Goal: Complete application form: Complete application form

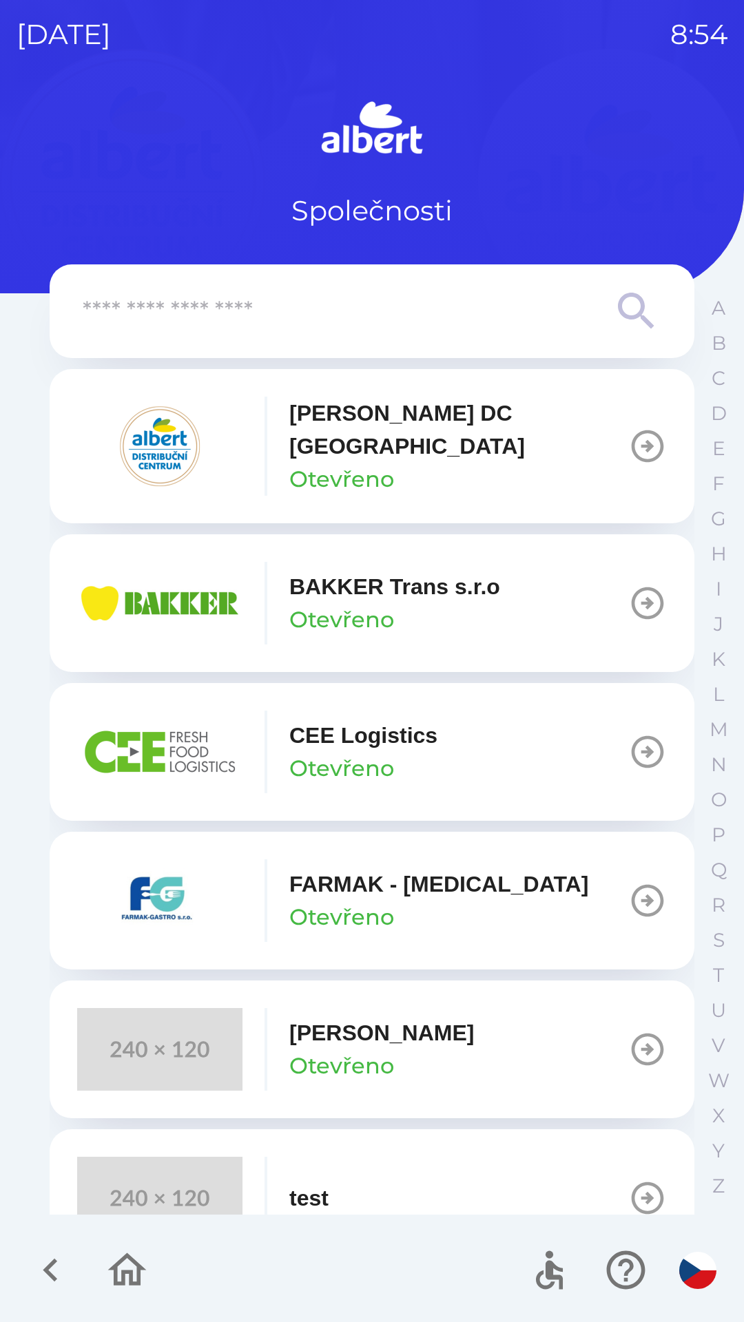
click at [375, 719] on p "CEE Logistics" at bounding box center [363, 735] width 148 height 33
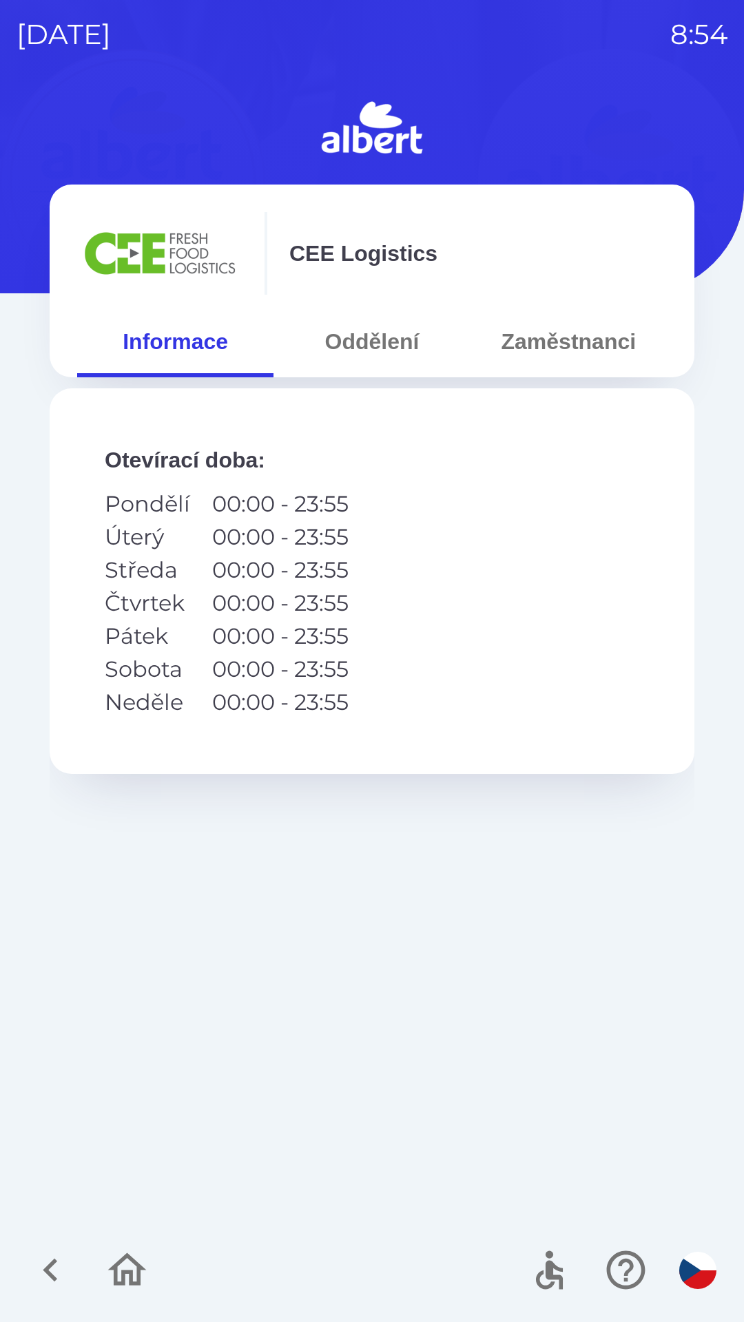
click at [368, 356] on button "Oddělení" at bounding box center [371, 342] width 196 height 50
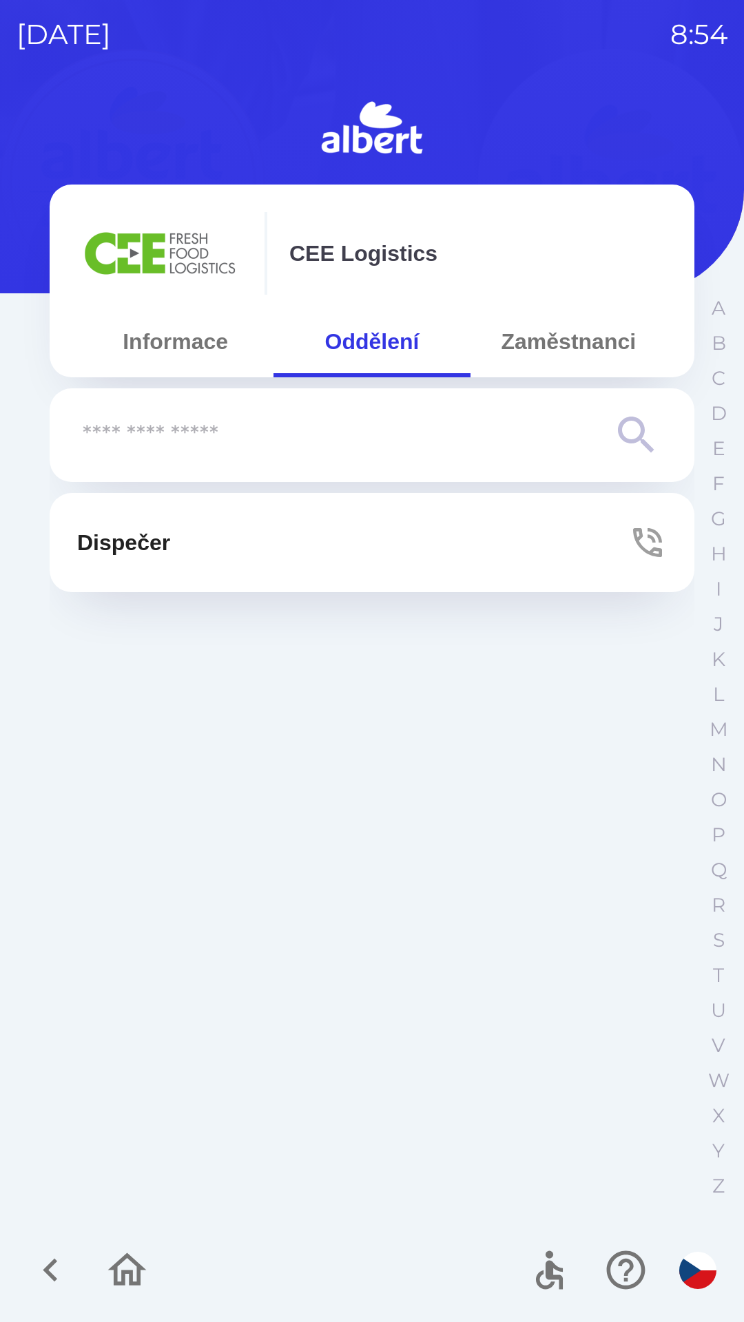
click at [419, 533] on button "Dispečer" at bounding box center [372, 542] width 645 height 99
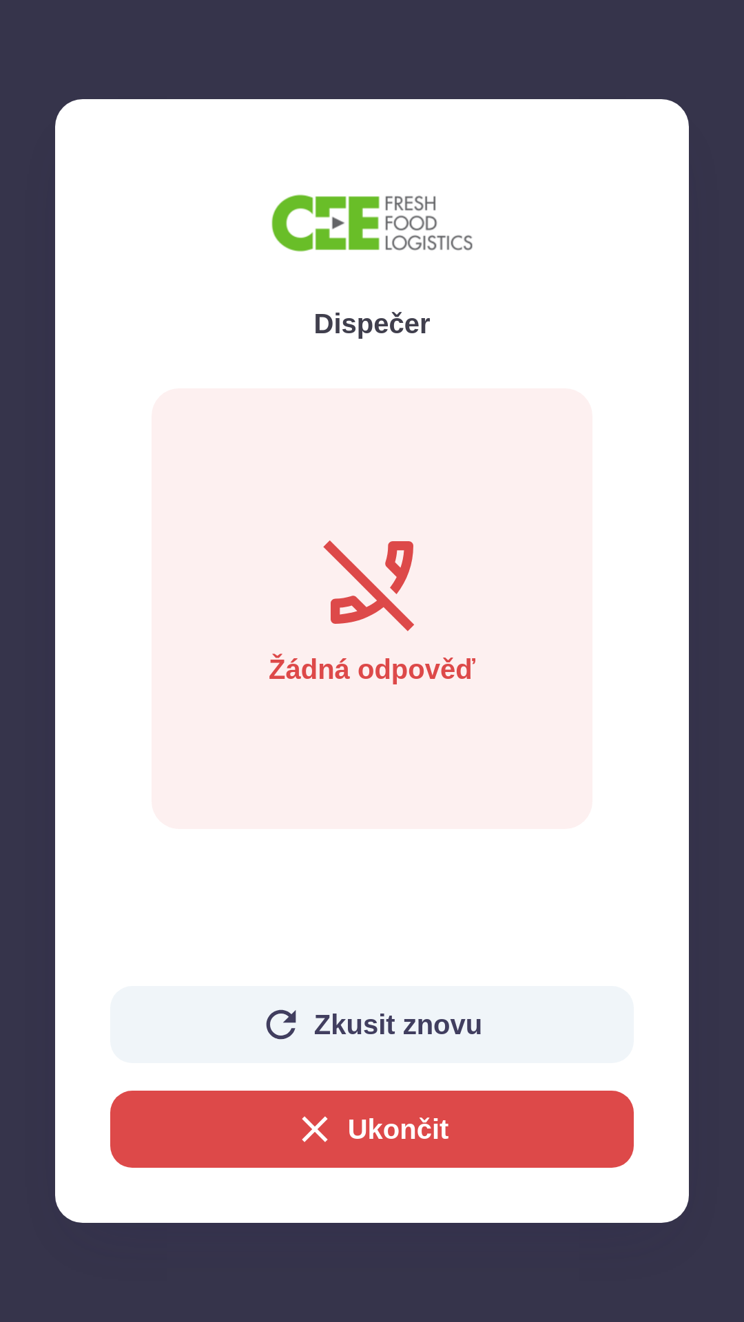
click at [407, 1120] on button "Ukončit" at bounding box center [371, 1129] width 523 height 77
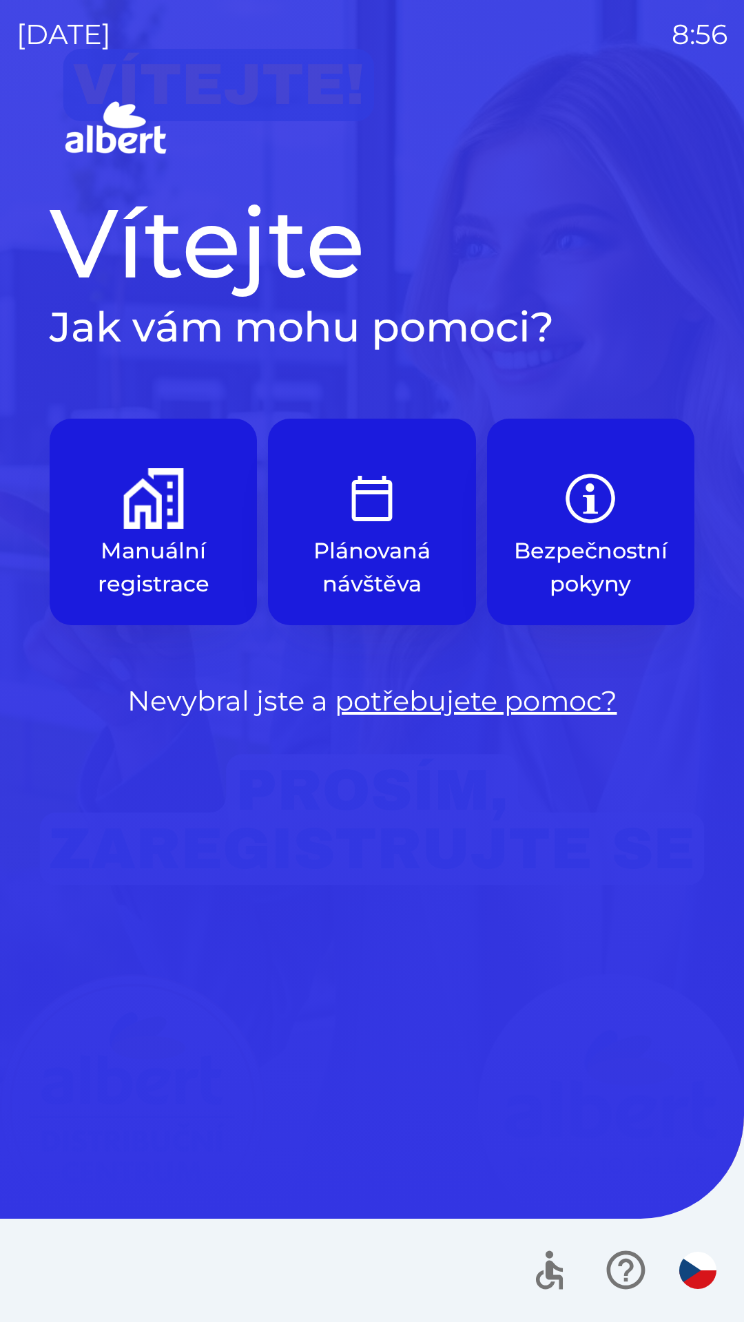
click at [113, 531] on button "Manuální registrace" at bounding box center [153, 522] width 207 height 207
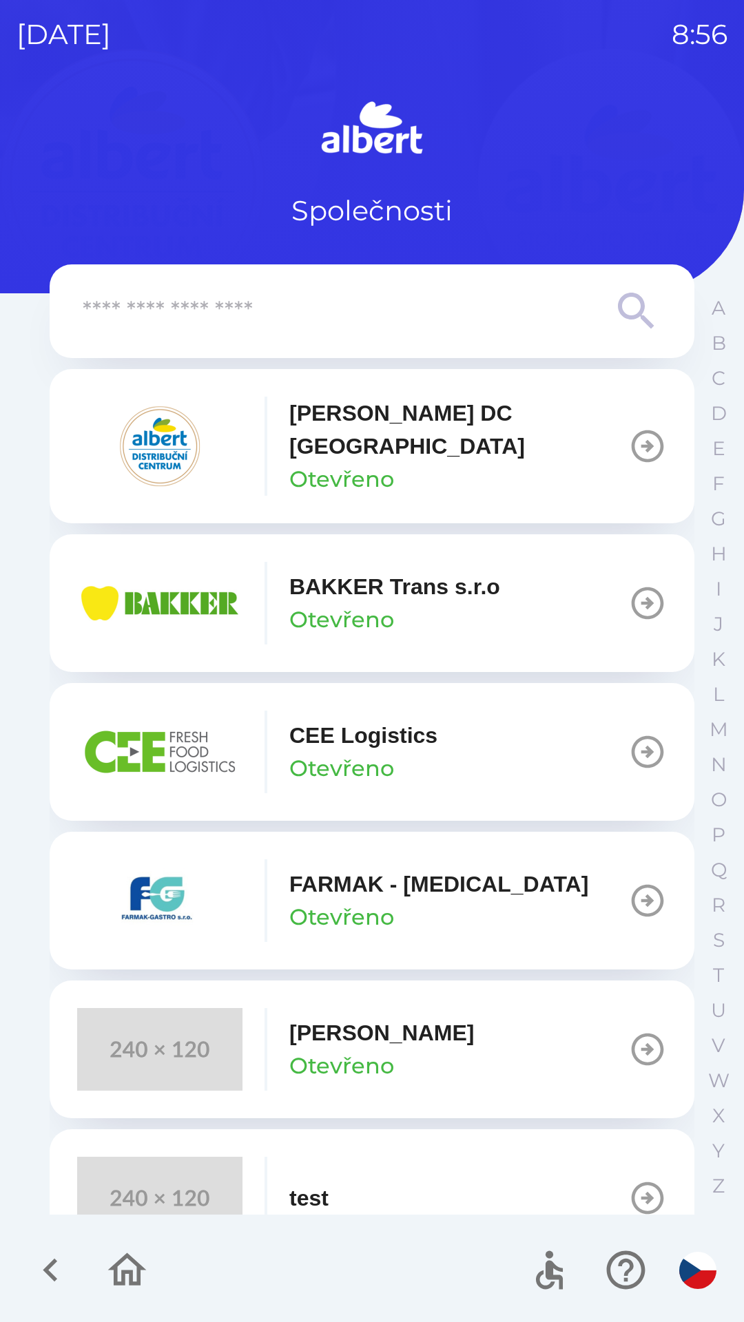
click at [367, 728] on p "CEE Logistics" at bounding box center [363, 735] width 148 height 33
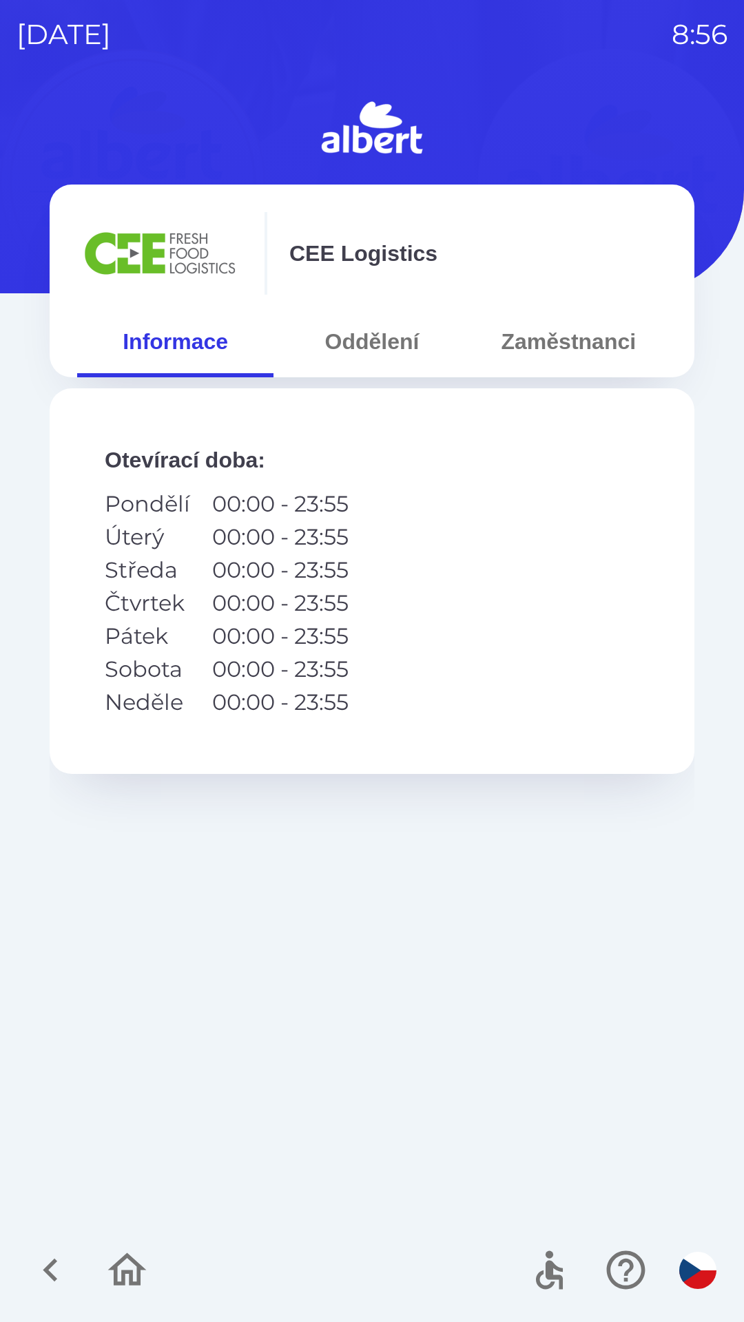
click at [376, 348] on button "Oddělení" at bounding box center [371, 342] width 196 height 50
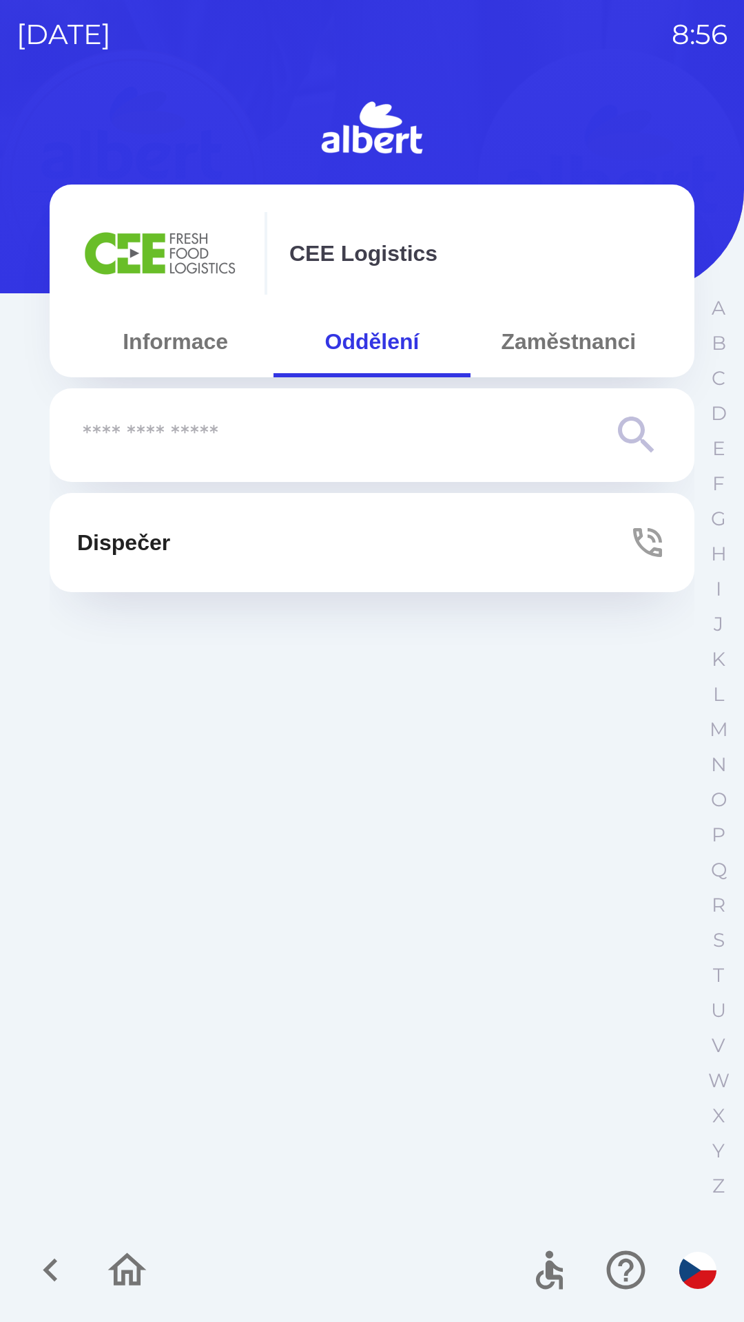
click at [506, 348] on button "Zaměstnanci" at bounding box center [568, 342] width 196 height 50
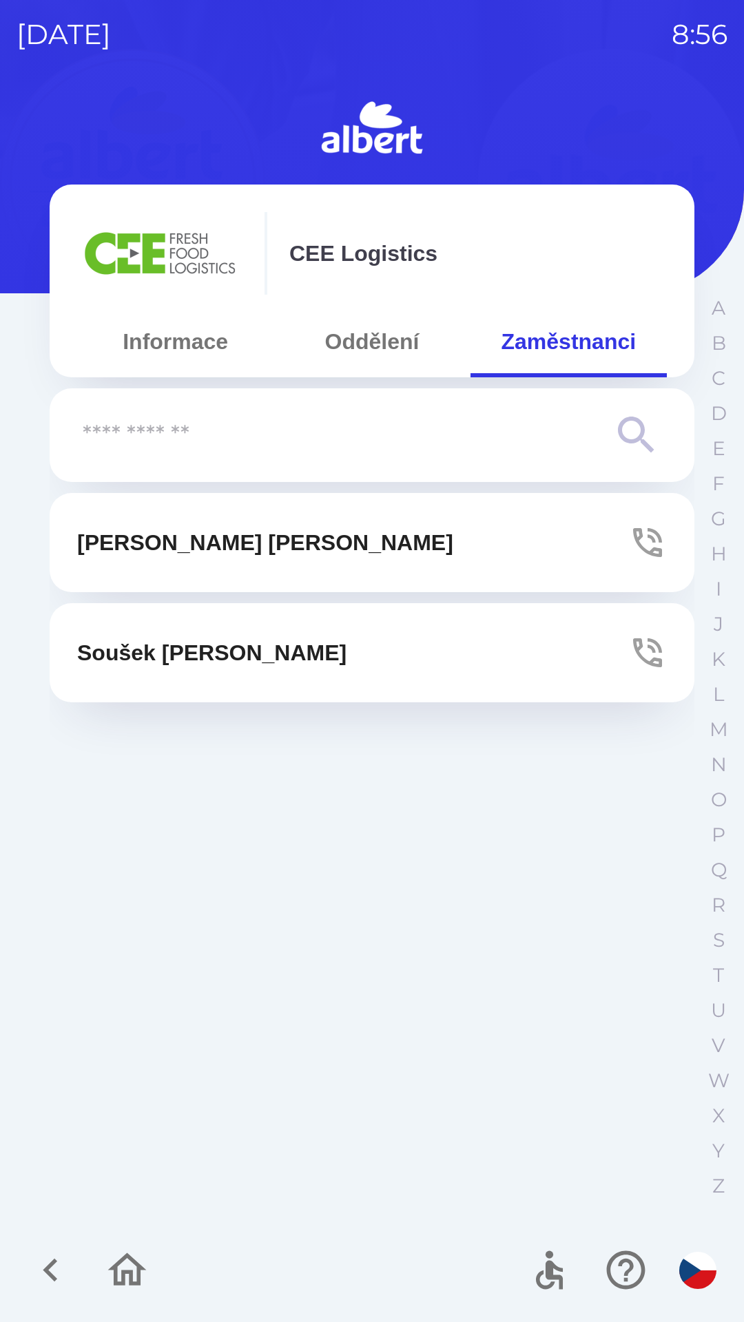
click at [625, 646] on button "[PERSON_NAME]" at bounding box center [372, 652] width 645 height 99
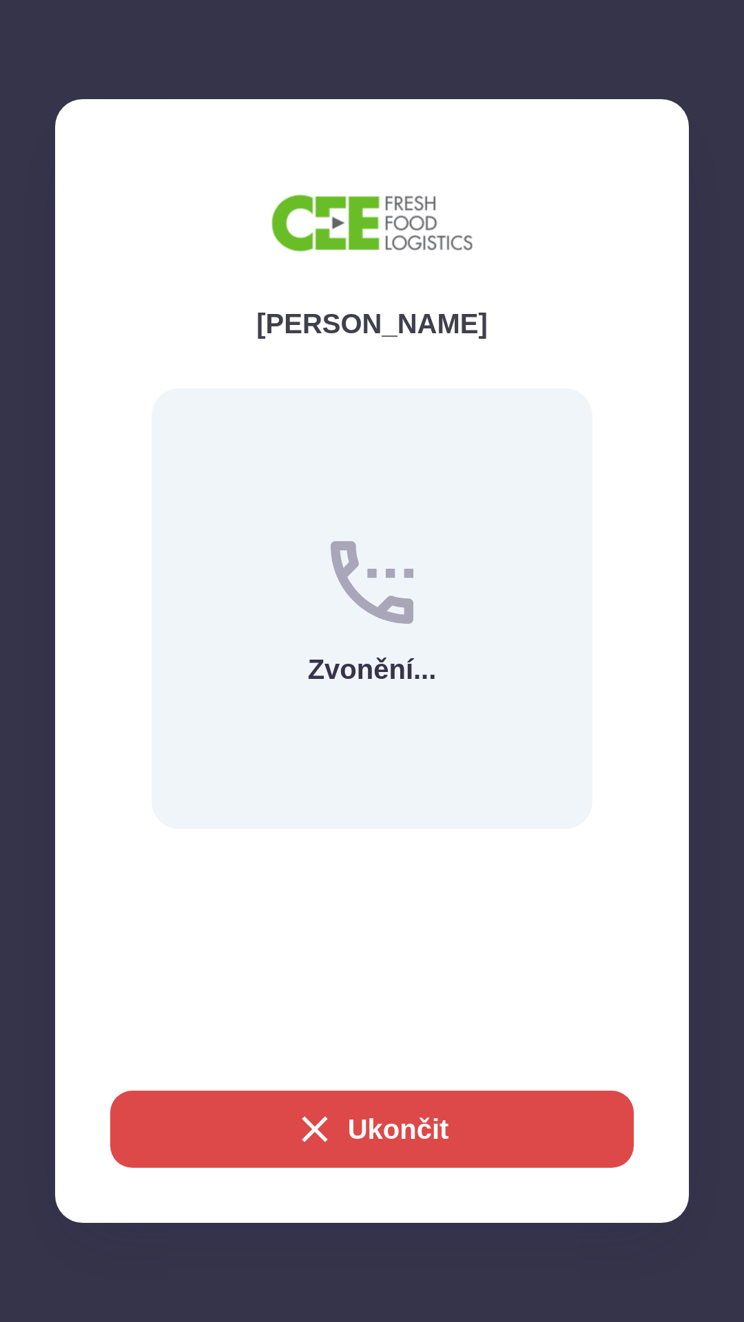
click at [366, 1147] on button "Ukončit" at bounding box center [371, 1129] width 523 height 77
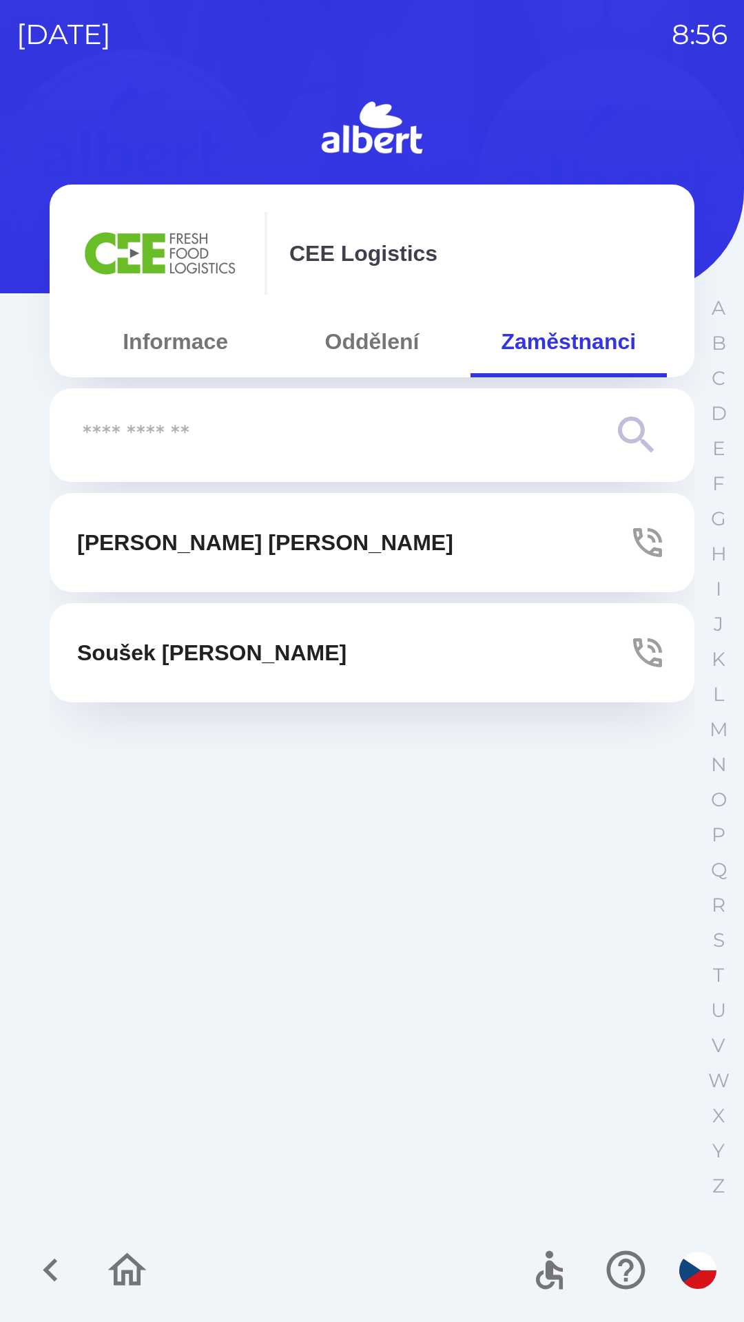
click at [641, 547] on icon "button" at bounding box center [647, 542] width 29 height 29
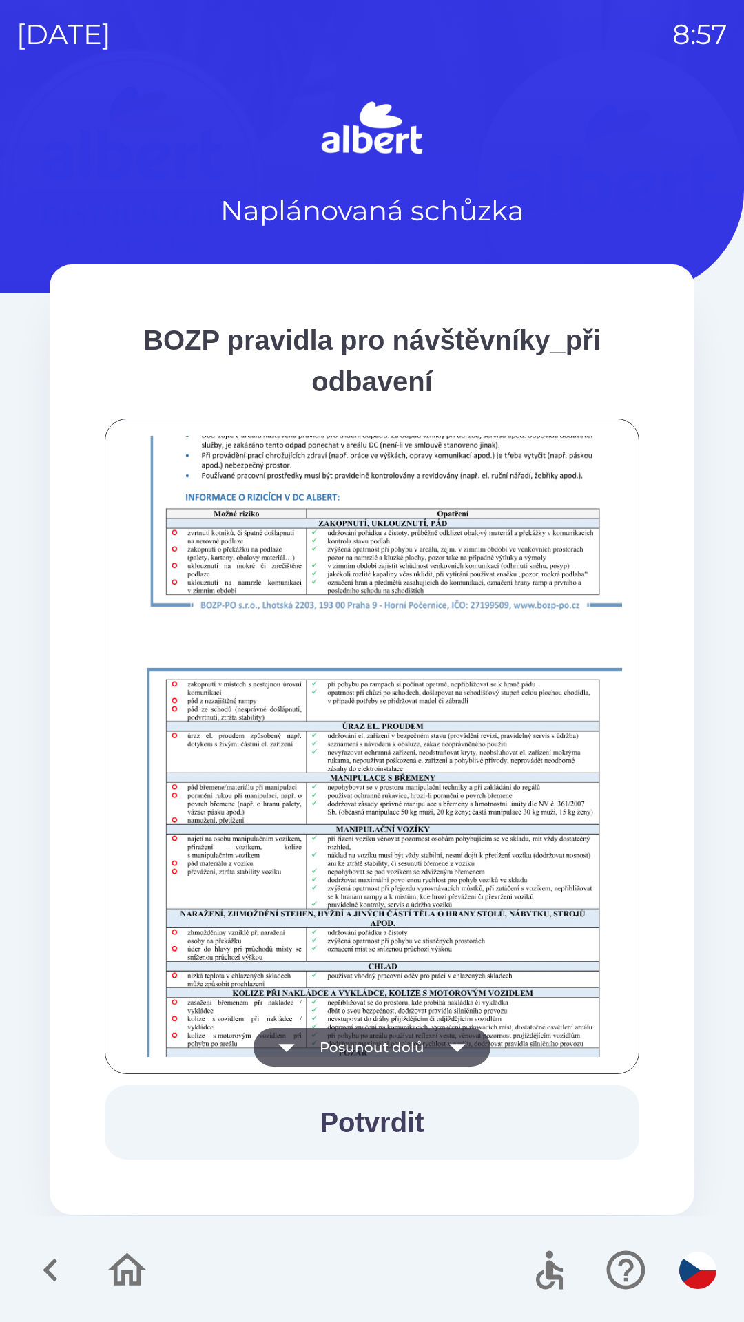
scroll to position [967, 0]
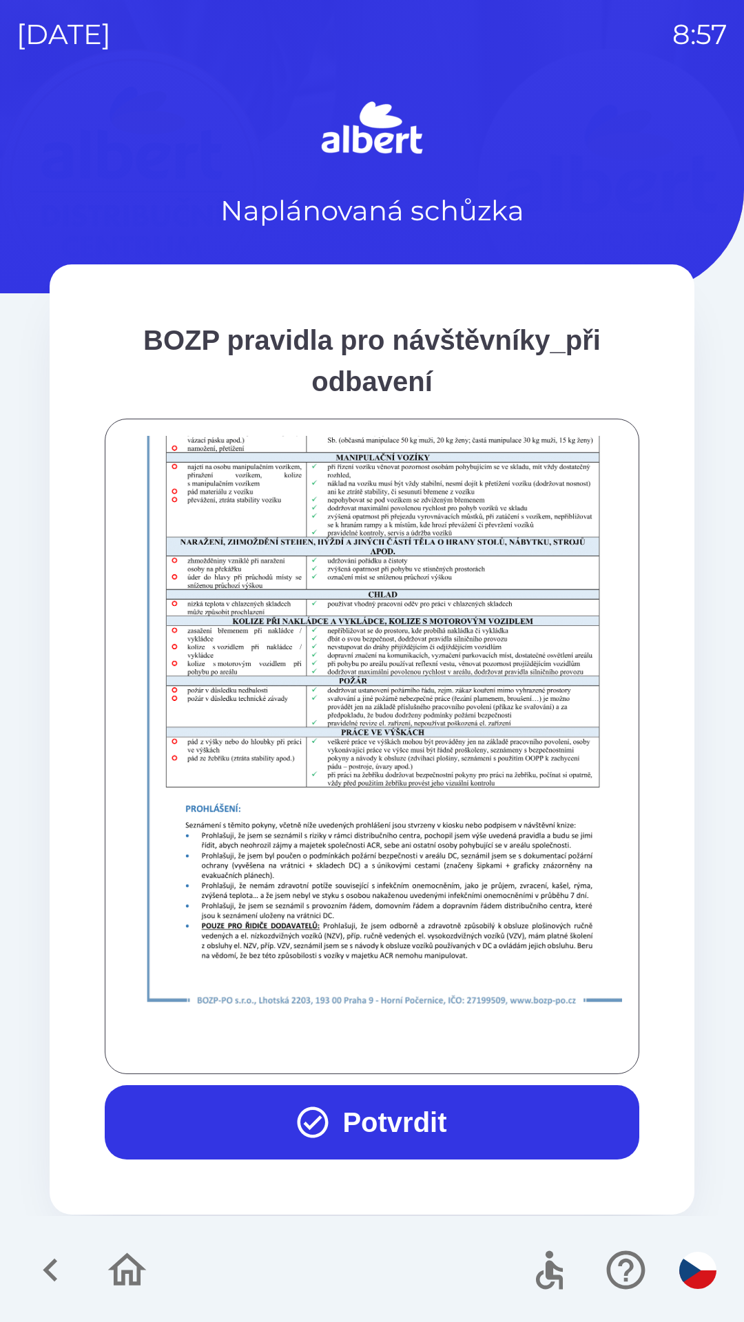
click at [344, 1094] on button "Potvrdit" at bounding box center [372, 1122] width 534 height 74
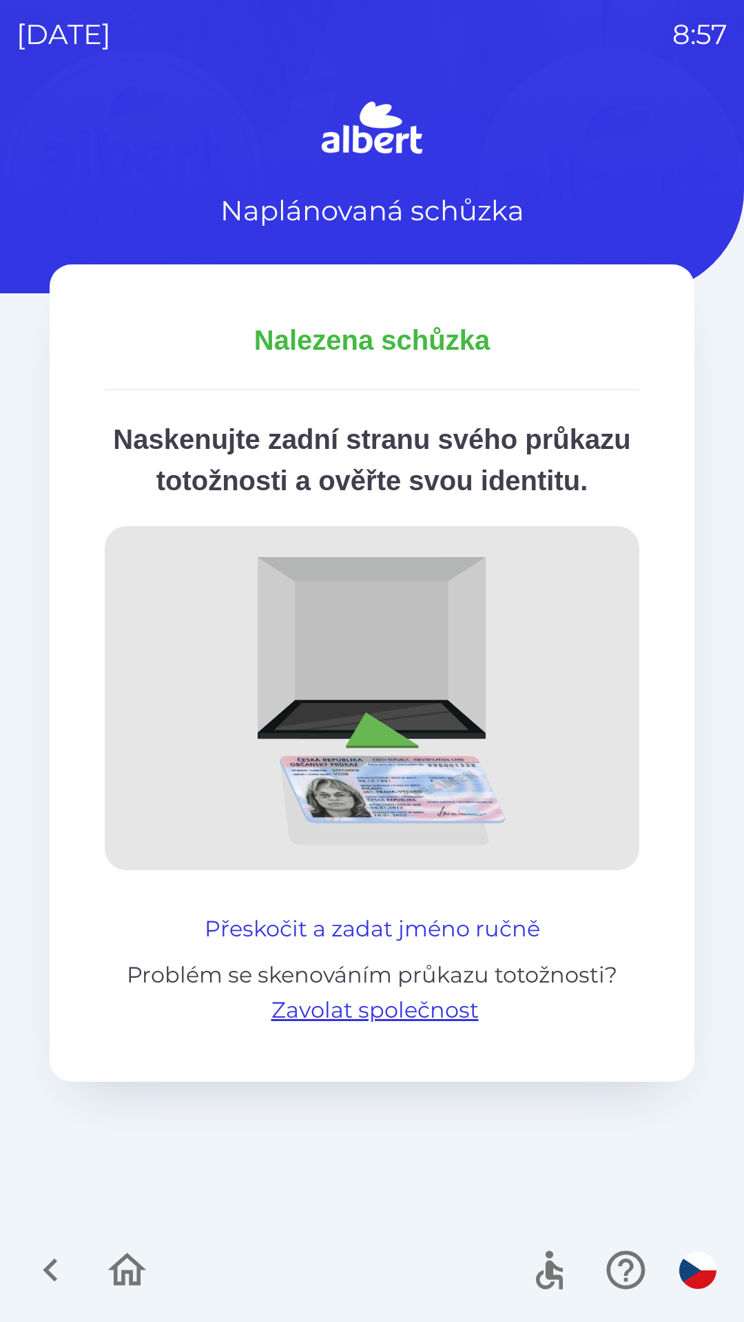
click at [324, 945] on button "Přeskočit a zadat jméno ručně" at bounding box center [372, 928] width 346 height 33
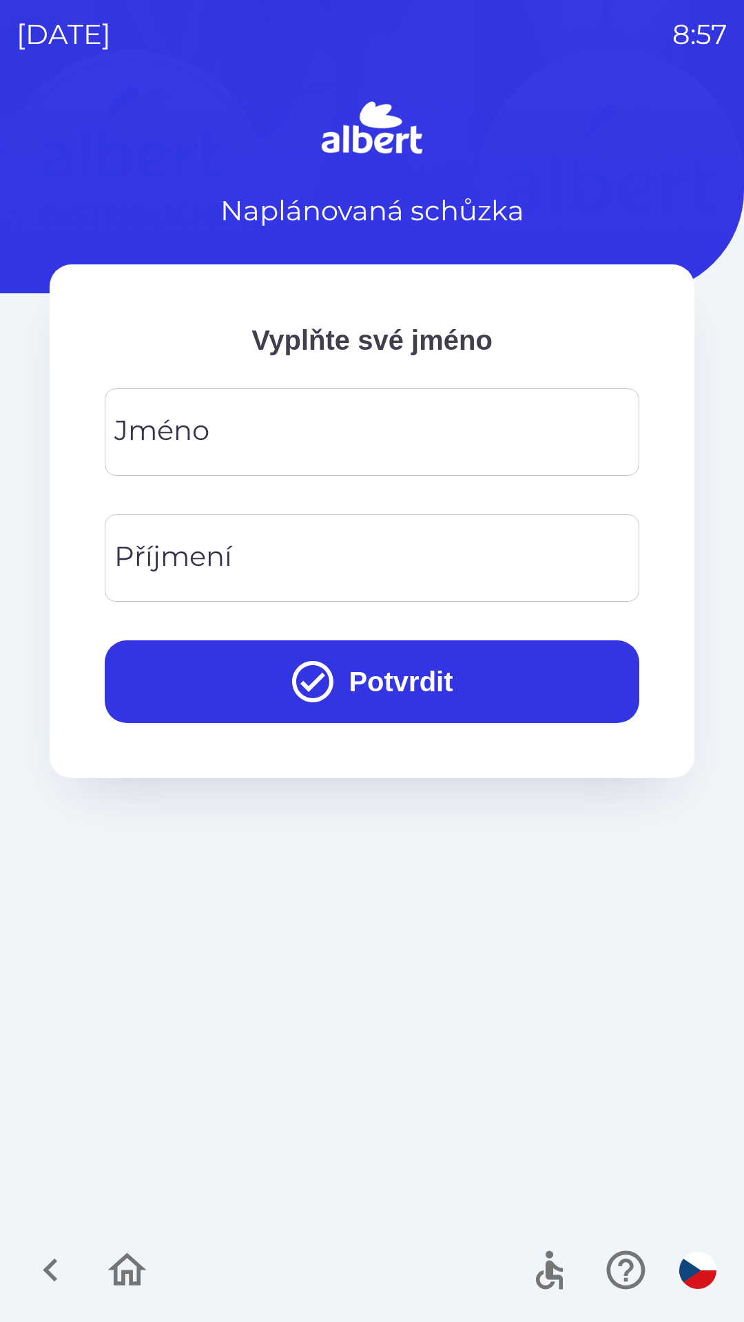
click at [179, 431] on div "[PERSON_NAME]" at bounding box center [372, 431] width 534 height 87
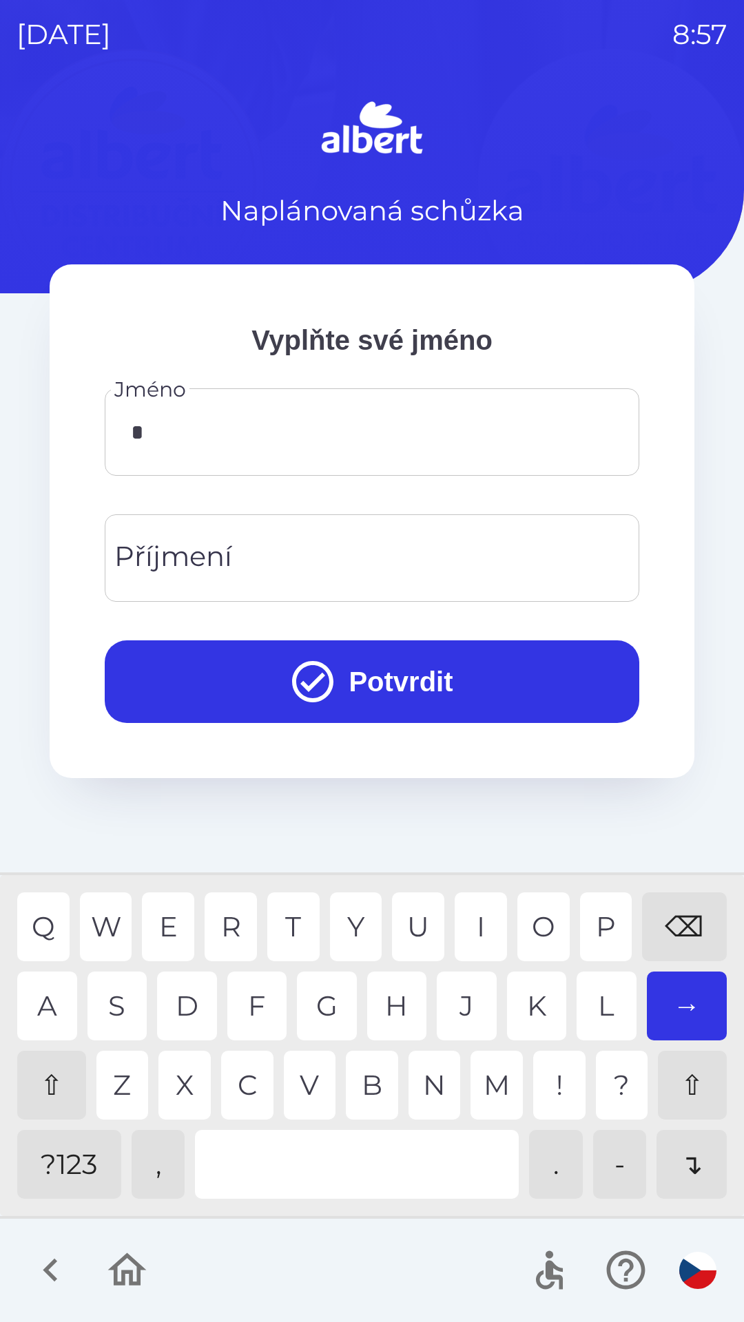
click at [530, 916] on div "O" at bounding box center [543, 926] width 52 height 69
click at [182, 999] on div "D" at bounding box center [187, 1006] width 60 height 69
click at [194, 901] on div "E" at bounding box center [168, 926] width 52 height 69
type input "******"
click at [444, 998] on div "J" at bounding box center [467, 1006] width 60 height 69
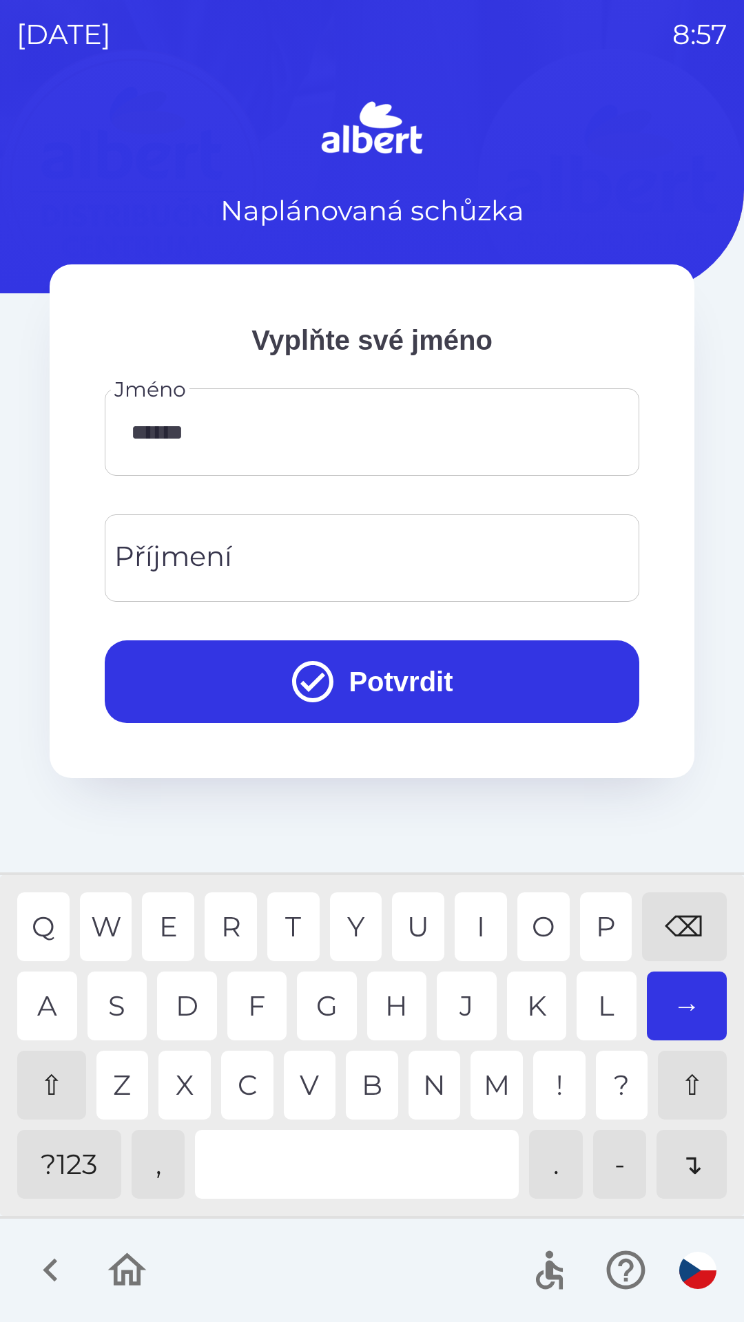
click at [304, 563] on input "Příjmení" at bounding box center [371, 558] width 501 height 54
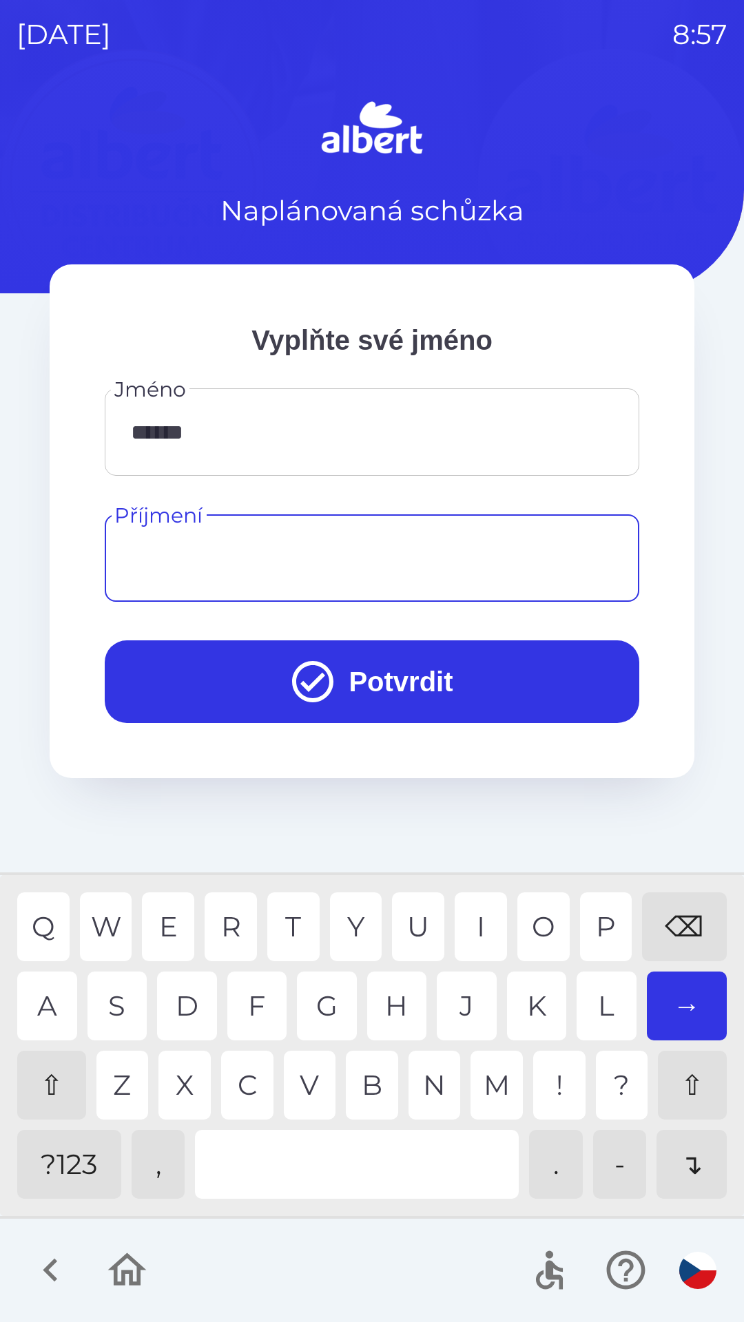
click at [67, 1083] on div "⇧" at bounding box center [51, 1085] width 69 height 69
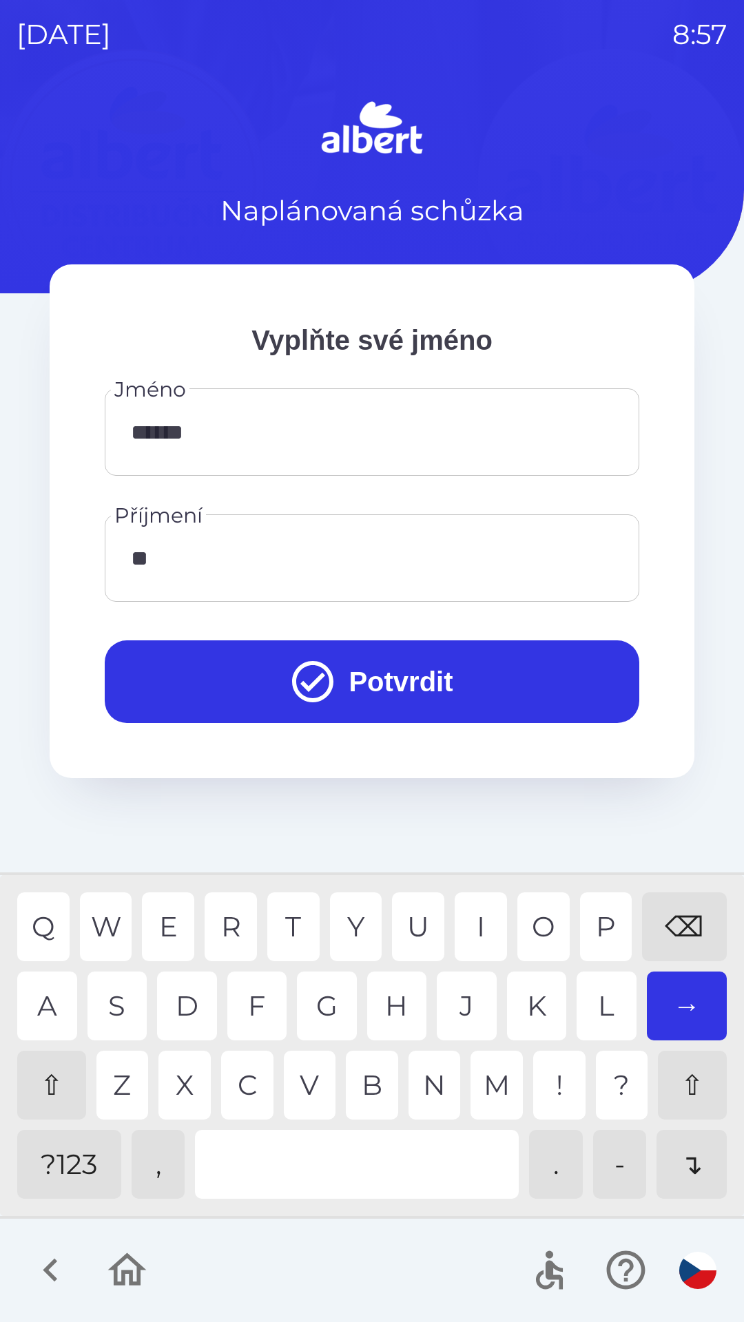
click at [233, 925] on div "R" at bounding box center [231, 926] width 52 height 69
click at [178, 923] on div "E" at bounding box center [168, 926] width 52 height 69
click at [253, 1066] on div "C" at bounding box center [247, 1085] width 52 height 69
type input "*******"
click at [449, 693] on button "Potvrdit" at bounding box center [372, 681] width 534 height 83
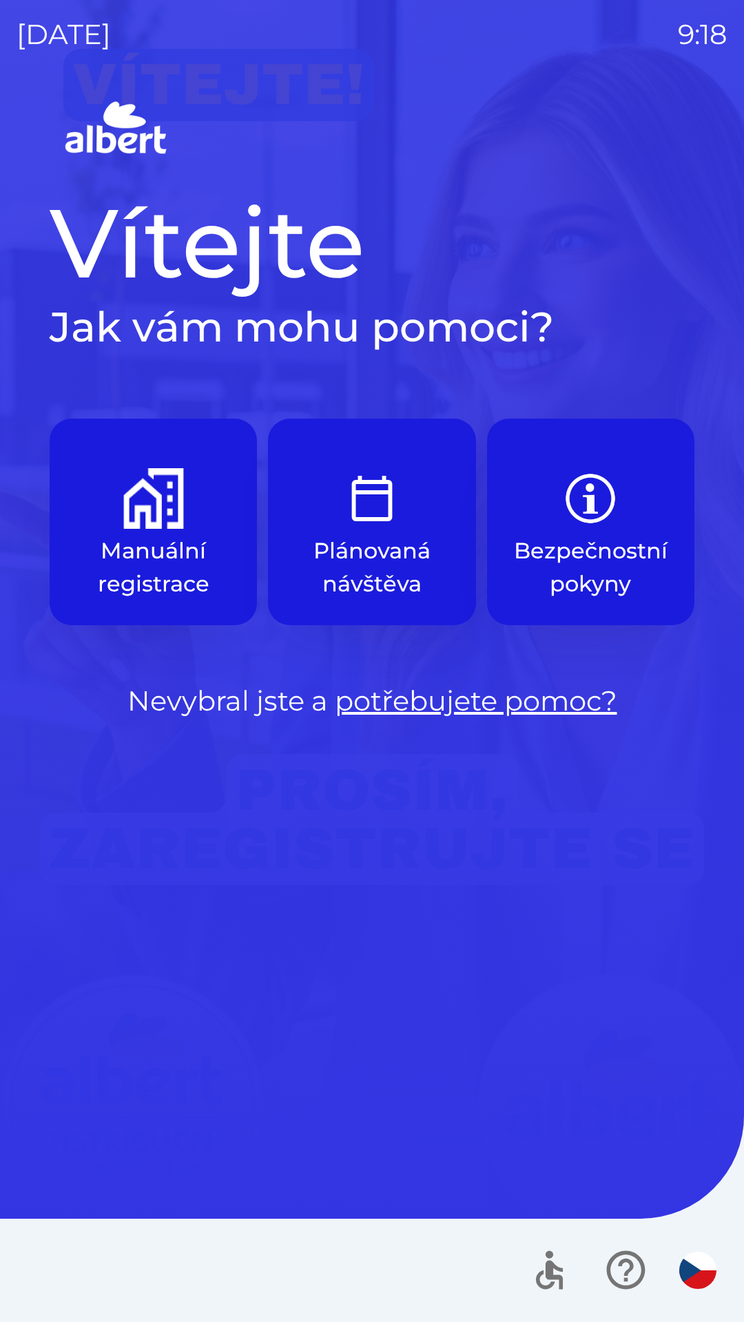
click at [183, 543] on p "Manuální registrace" at bounding box center [153, 567] width 141 height 66
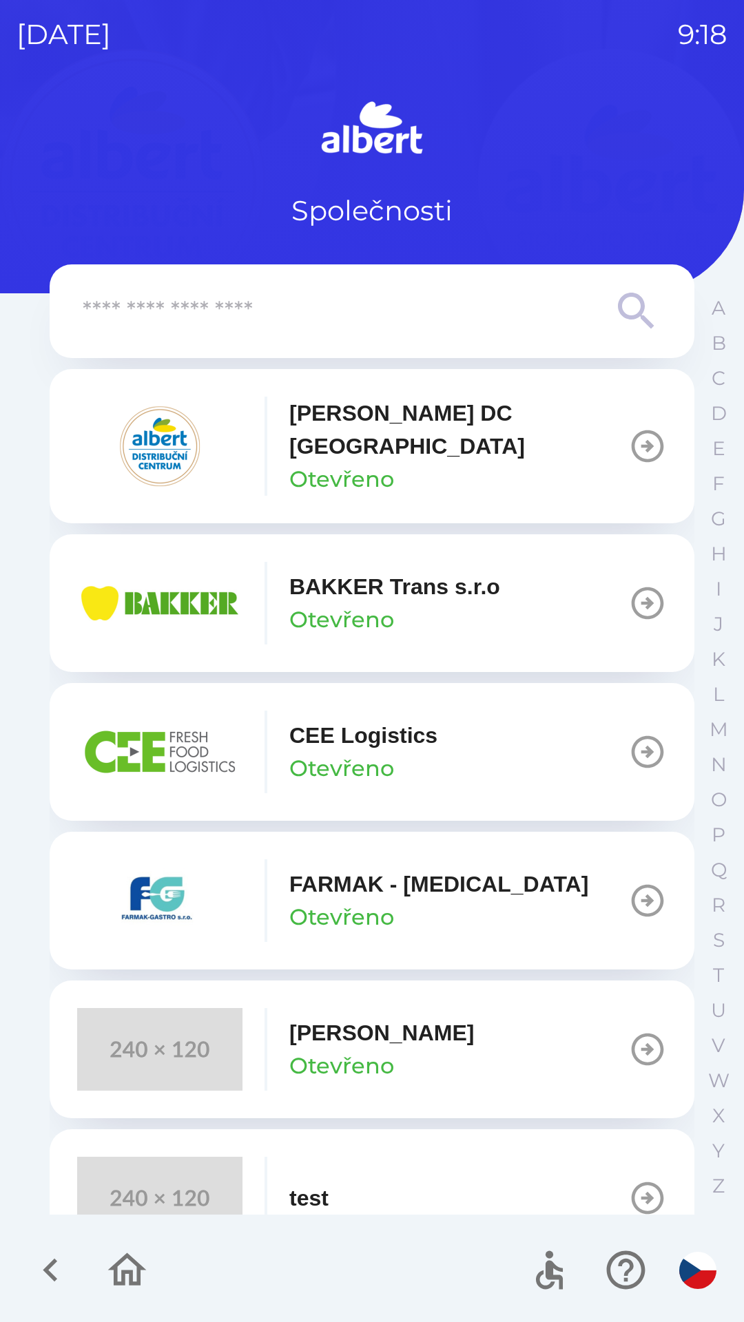
click at [432, 433] on p "[PERSON_NAME] DC [GEOGRAPHIC_DATA]" at bounding box center [458, 430] width 339 height 66
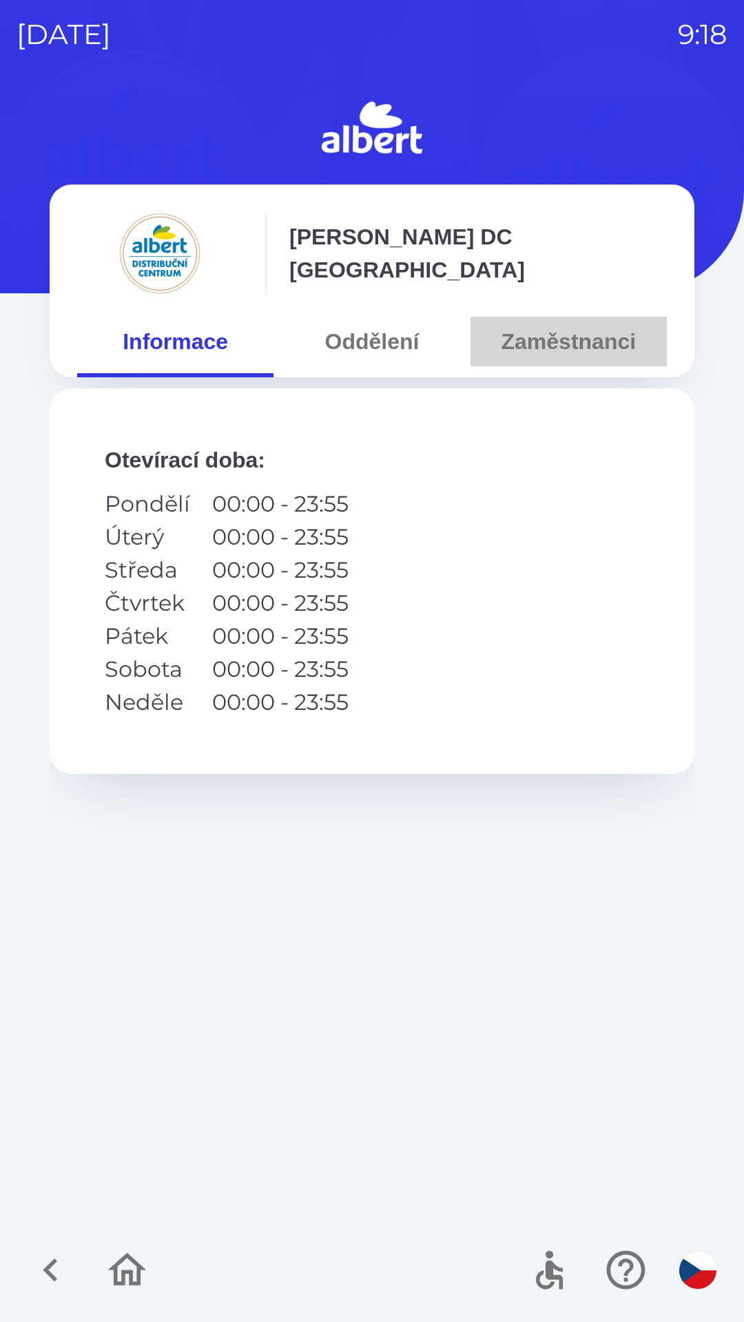
click at [534, 335] on button "Zaměstnanci" at bounding box center [568, 342] width 196 height 50
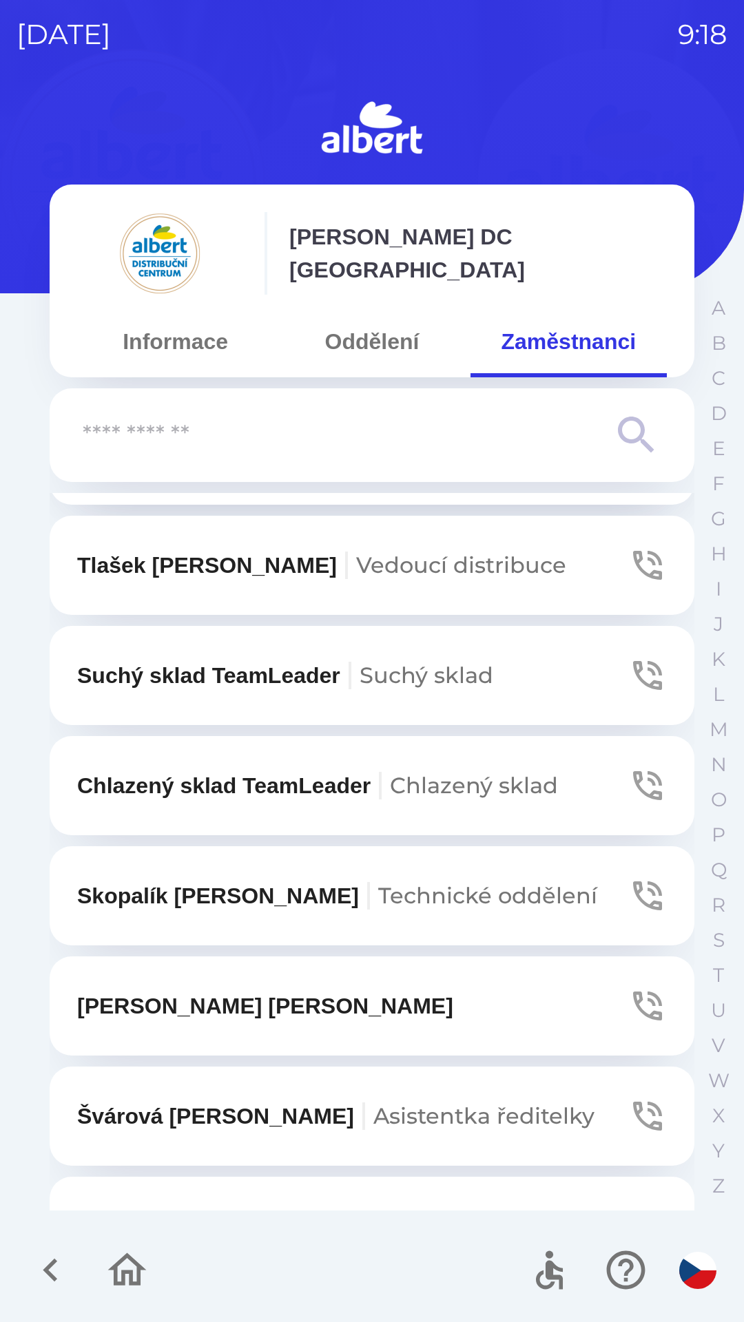
scroll to position [107, 0]
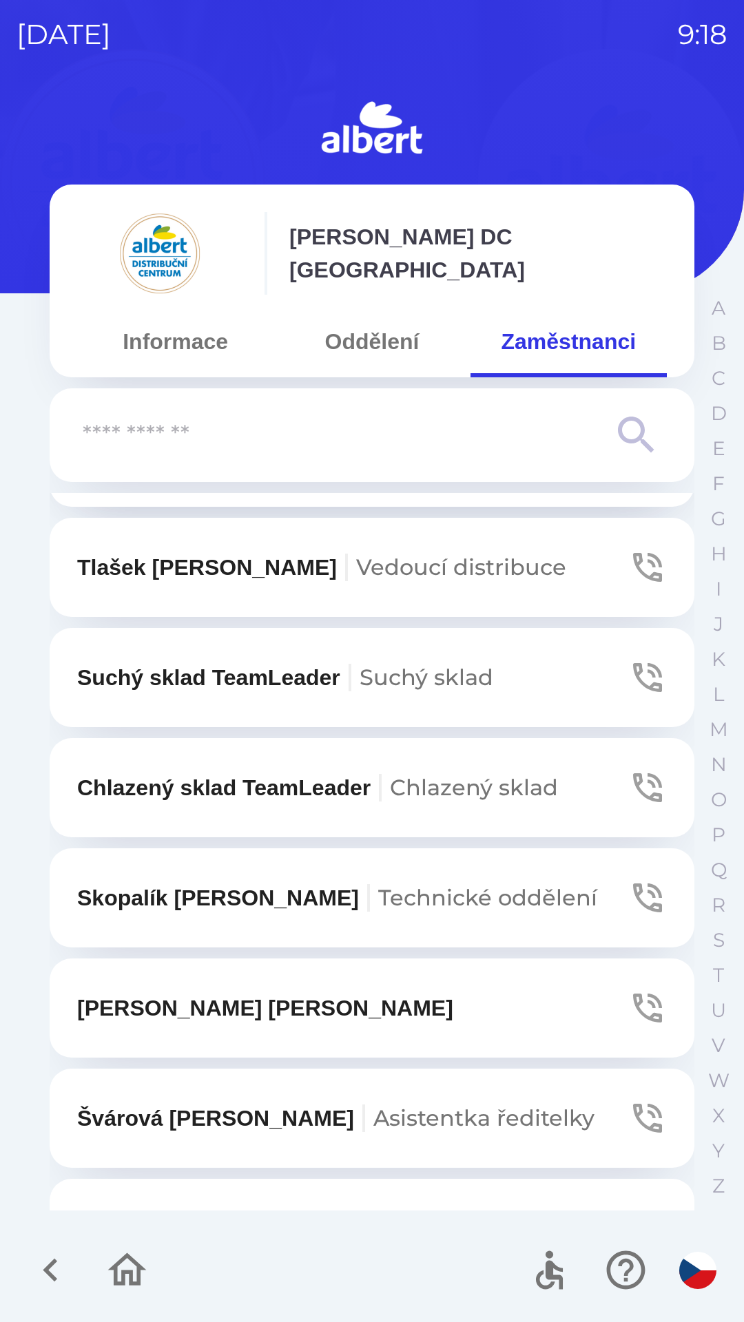
click at [463, 545] on button "[PERSON_NAME] distribuce" at bounding box center [372, 567] width 645 height 99
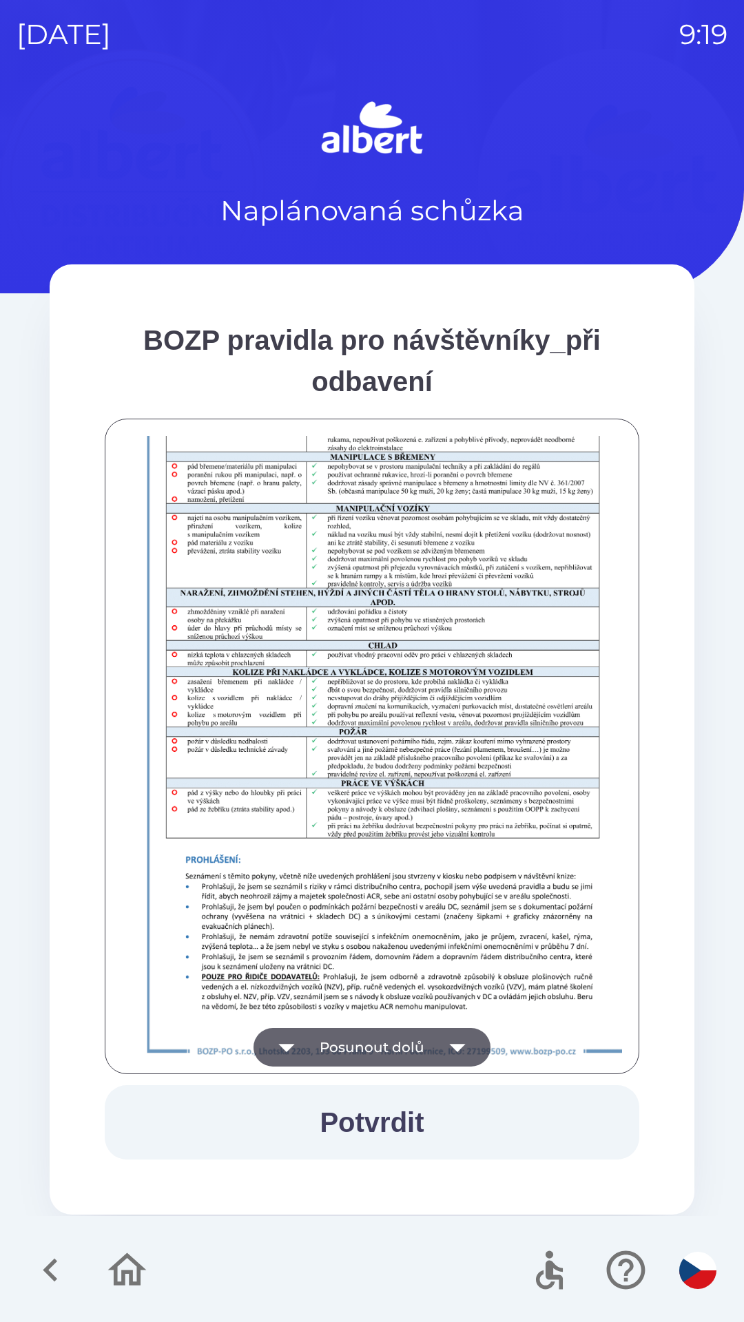
scroll to position [967, 0]
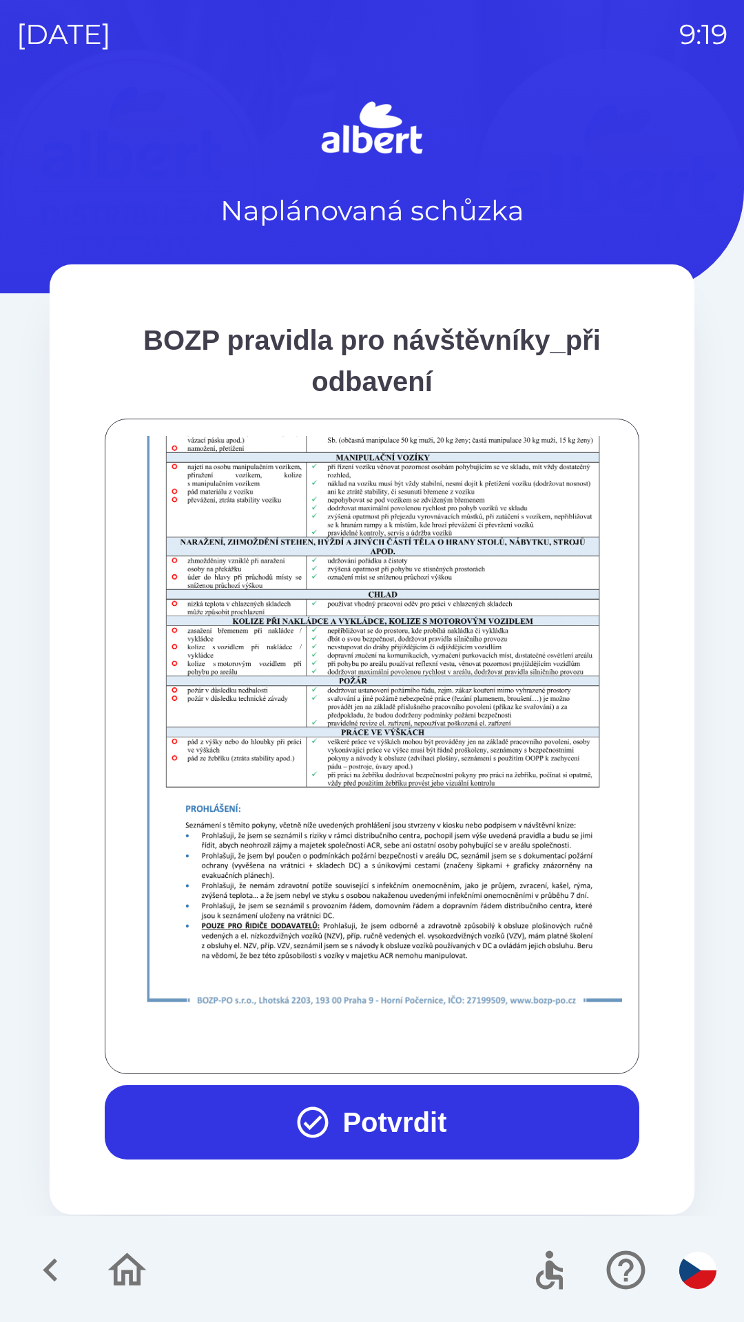
click at [374, 1124] on button "Potvrdit" at bounding box center [372, 1122] width 534 height 74
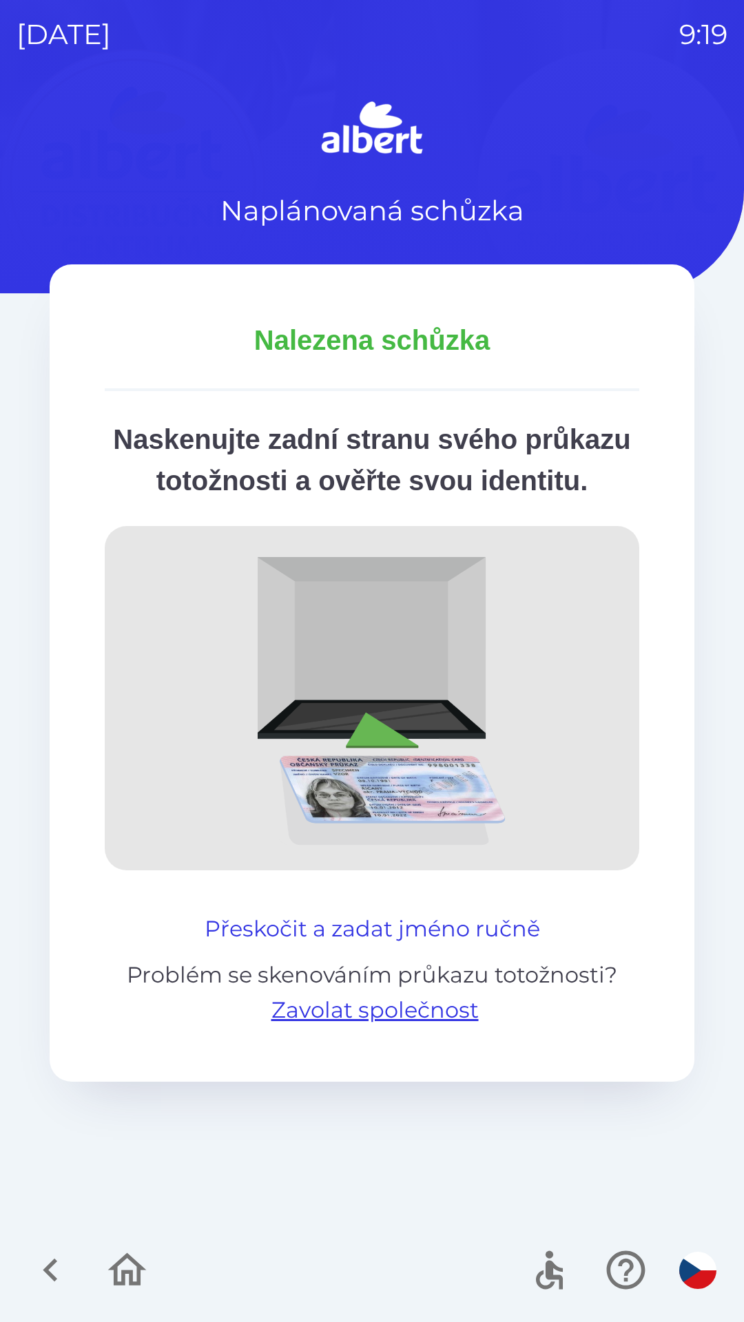
click at [430, 945] on button "Přeskočit a zadat jméno ručně" at bounding box center [372, 928] width 346 height 33
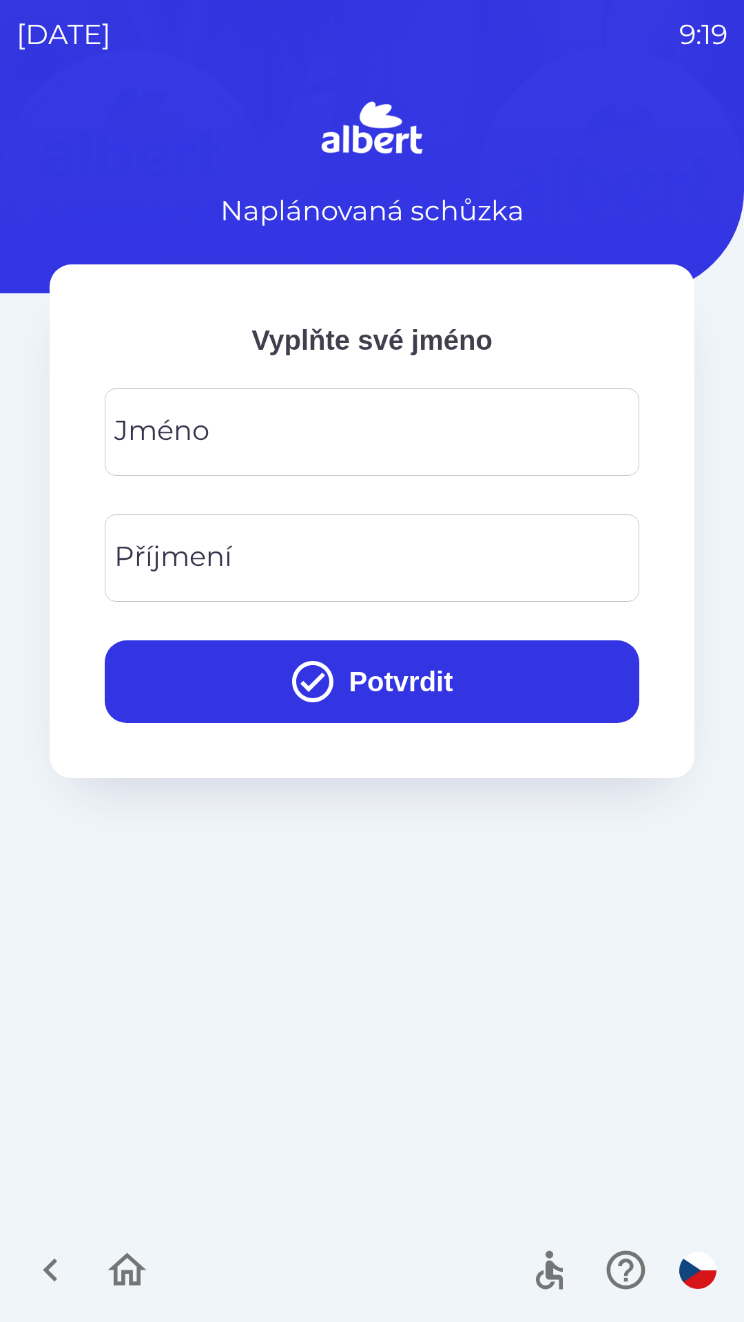
click at [350, 457] on input "Jméno" at bounding box center [371, 432] width 501 height 54
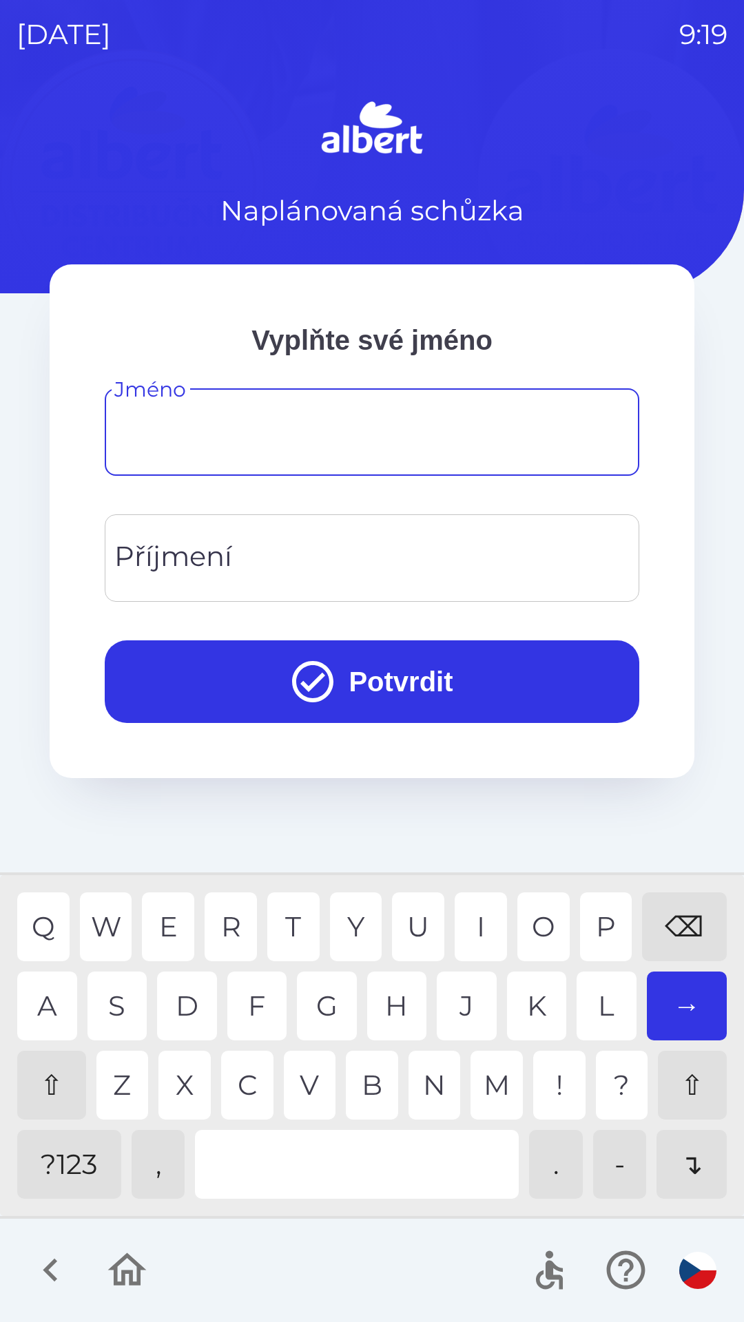
click at [53, 1080] on div "⇧" at bounding box center [51, 1085] width 69 height 69
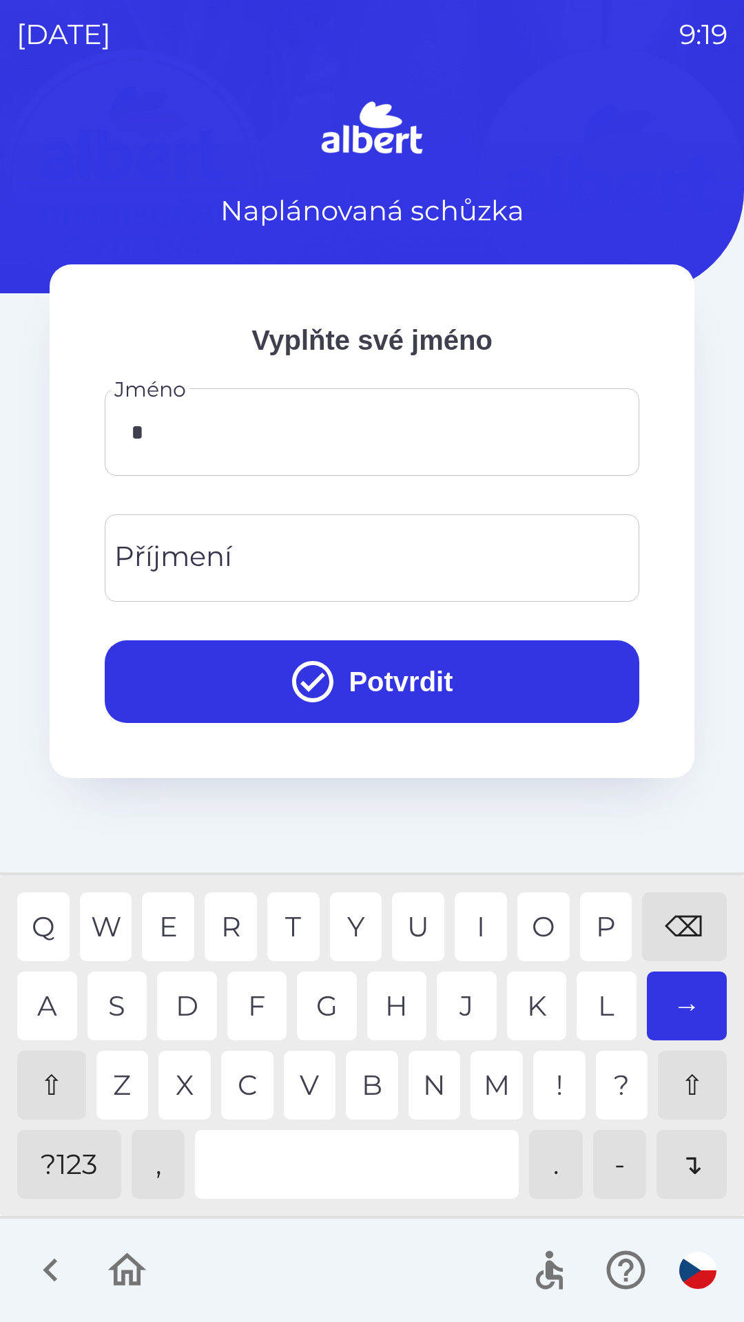
click at [121, 1086] on div "Z" at bounding box center [122, 1085] width 52 height 69
click at [422, 1078] on div "N" at bounding box center [434, 1085] width 52 height 69
click at [683, 927] on div "⌫" at bounding box center [684, 926] width 85 height 69
click at [668, 921] on div "⌫" at bounding box center [684, 926] width 85 height 69
click at [700, 923] on div "⌫" at bounding box center [684, 926] width 85 height 69
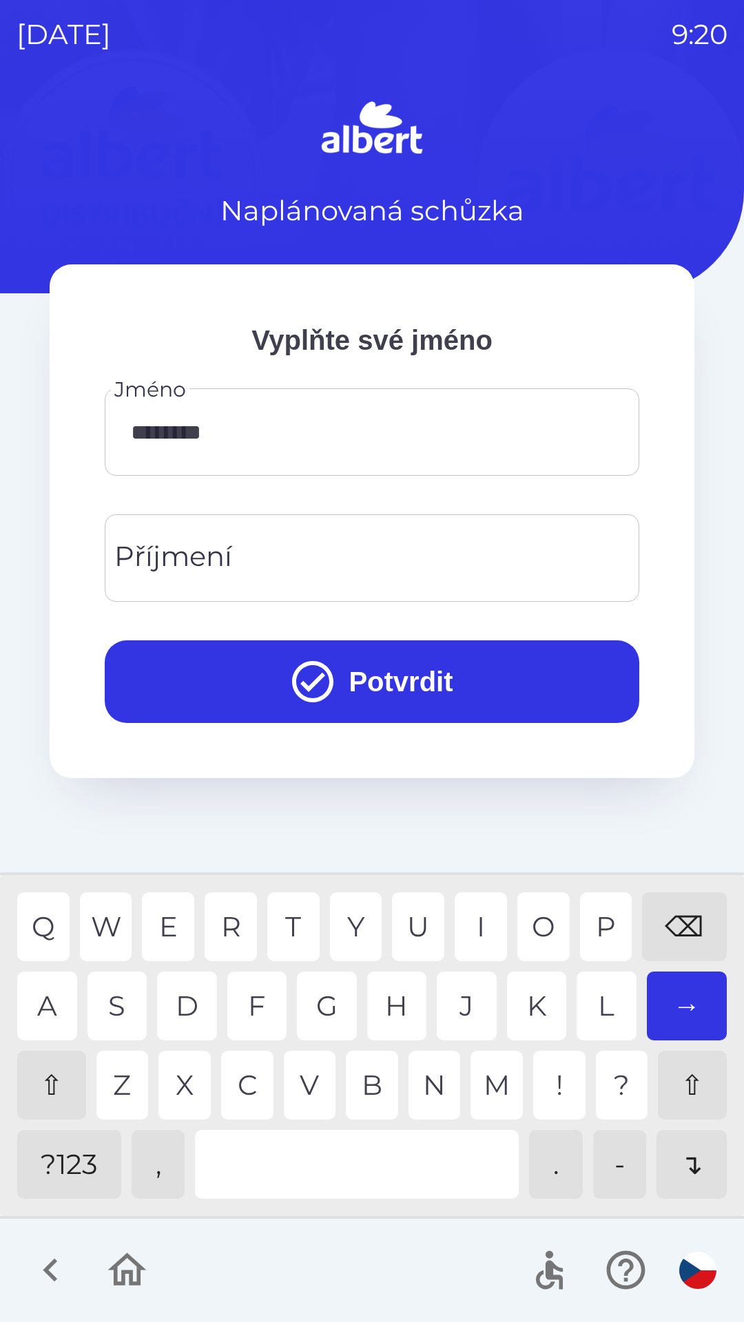
type input "******"
click at [459, 519] on div "Příjmení" at bounding box center [372, 557] width 534 height 87
click at [332, 985] on div "G" at bounding box center [327, 1006] width 60 height 69
click at [492, 1072] on div "M" at bounding box center [496, 1085] width 52 height 69
click at [52, 985] on div "A" at bounding box center [47, 1006] width 60 height 69
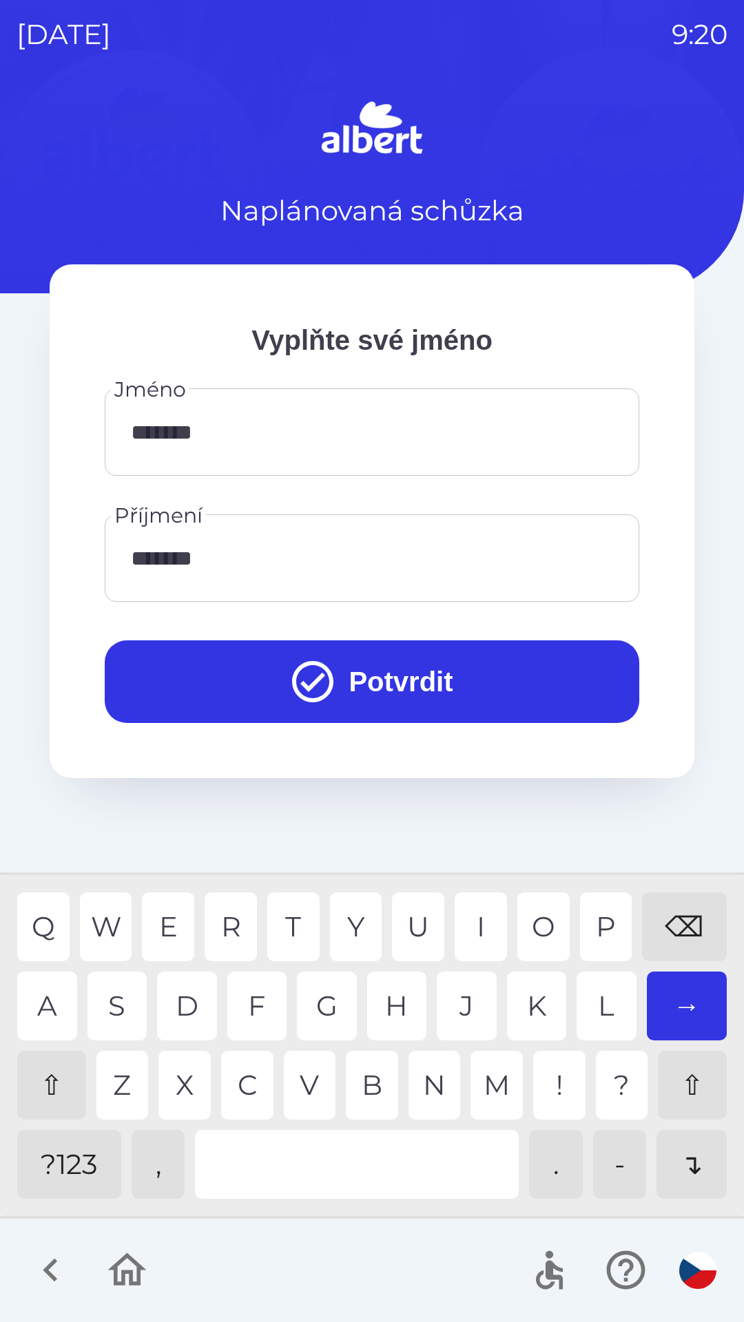
type input "********"
click at [430, 677] on button "Potvrdit" at bounding box center [372, 681] width 534 height 83
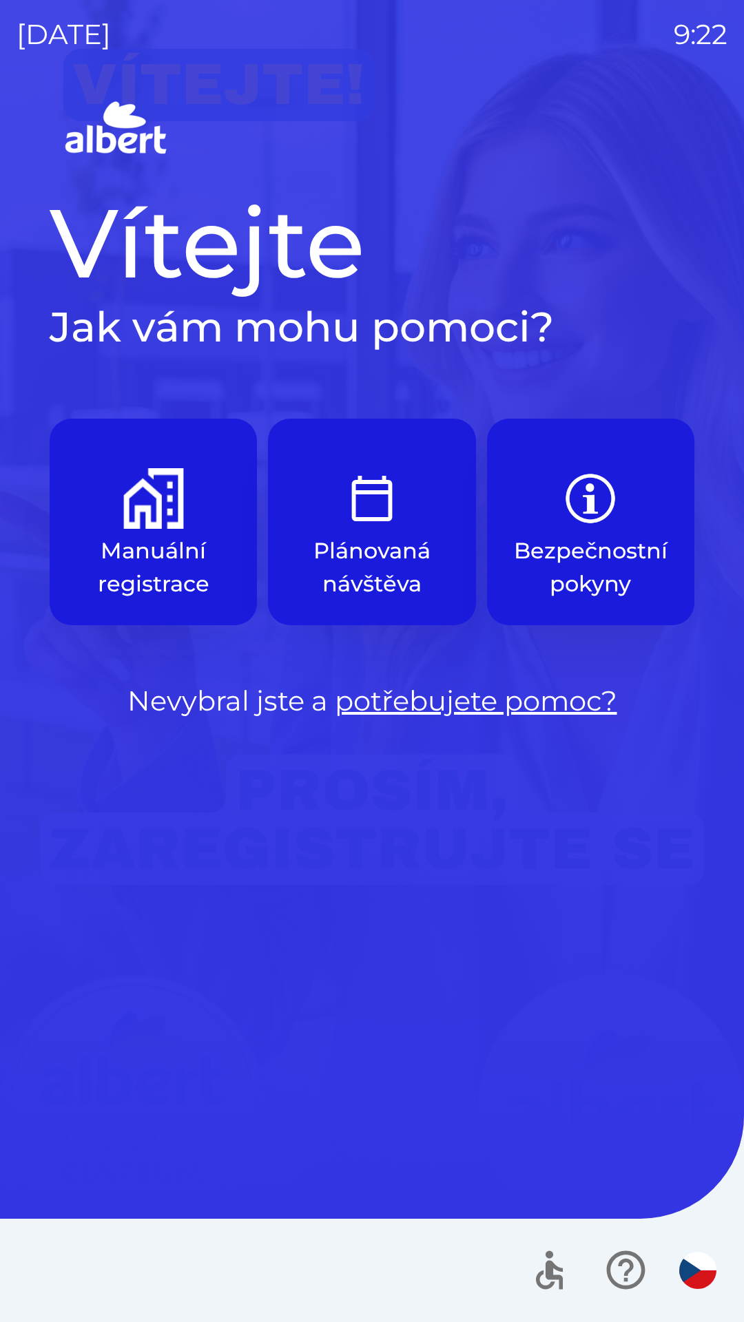
click at [365, 509] on img "button" at bounding box center [372, 498] width 61 height 61
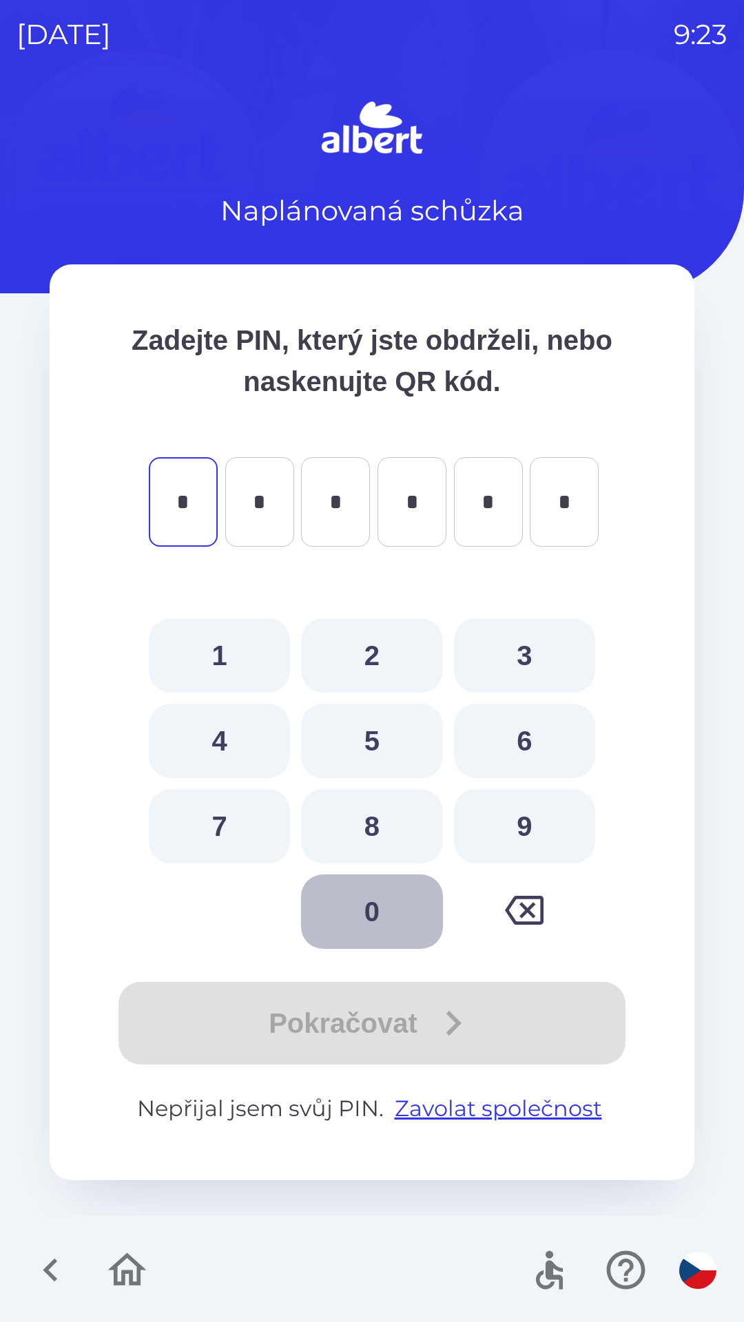
click at [378, 910] on button "0" at bounding box center [371, 911] width 141 height 74
type input "*"
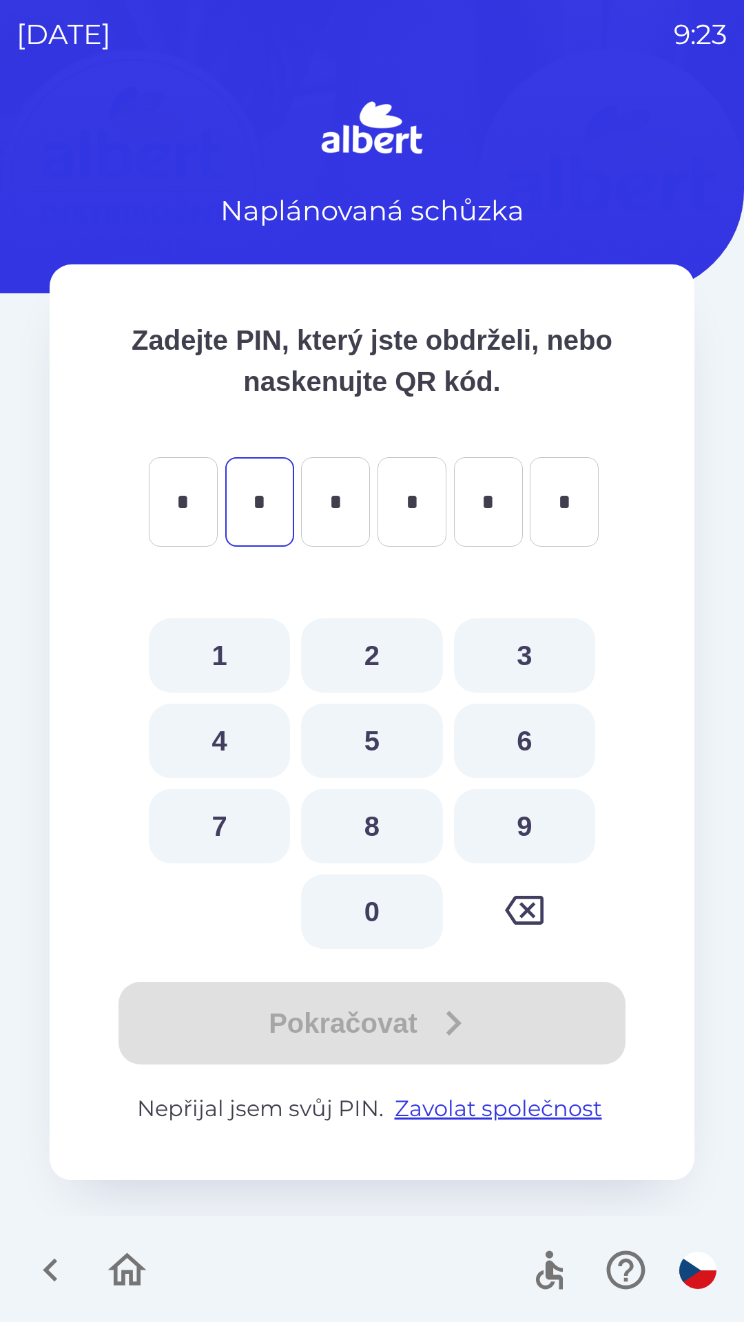
click at [224, 735] on button "4" at bounding box center [219, 741] width 141 height 74
type input "*"
click at [374, 741] on button "5" at bounding box center [371, 741] width 141 height 74
type input "*"
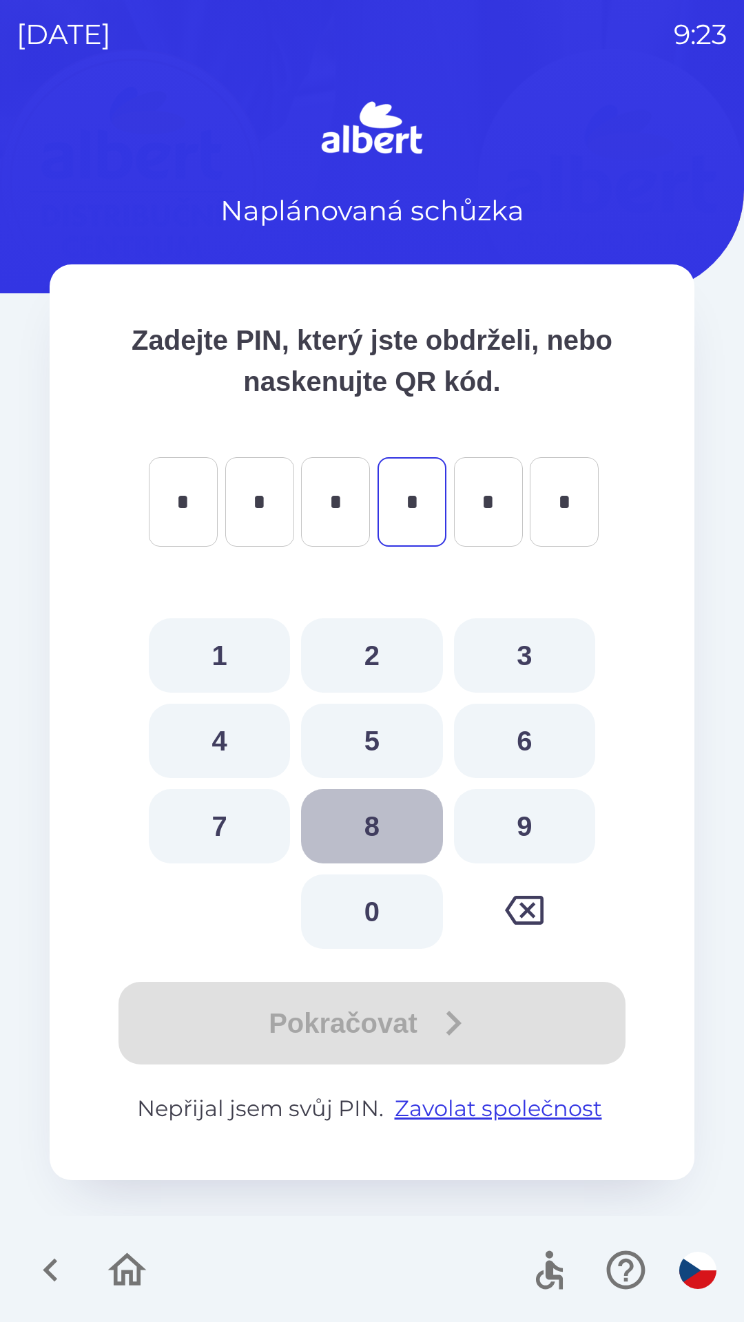
click at [378, 828] on button "8" at bounding box center [371, 826] width 141 height 74
type input "*"
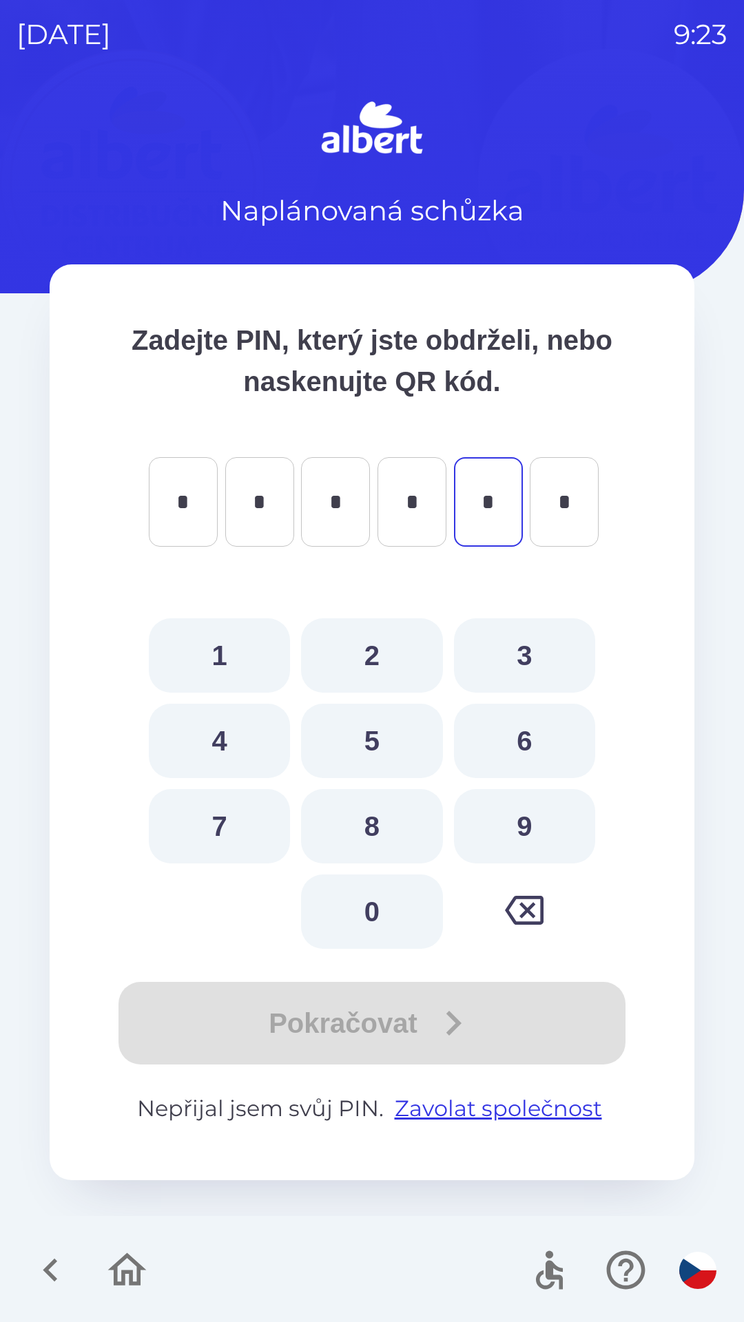
click at [527, 645] on button "3" at bounding box center [524, 655] width 141 height 74
type input "*"
click at [516, 657] on button "3" at bounding box center [524, 655] width 141 height 74
type input "*"
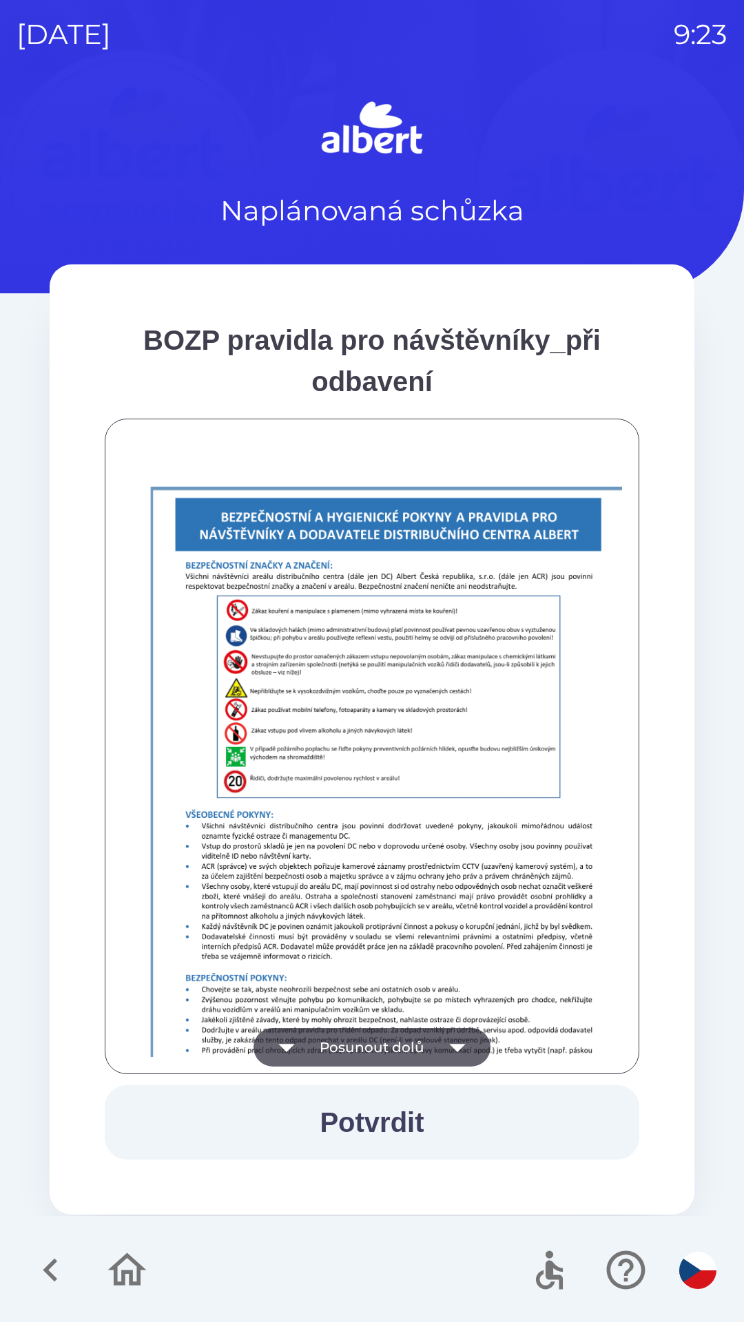
click at [375, 1124] on button "Potvrdit" at bounding box center [372, 1122] width 534 height 74
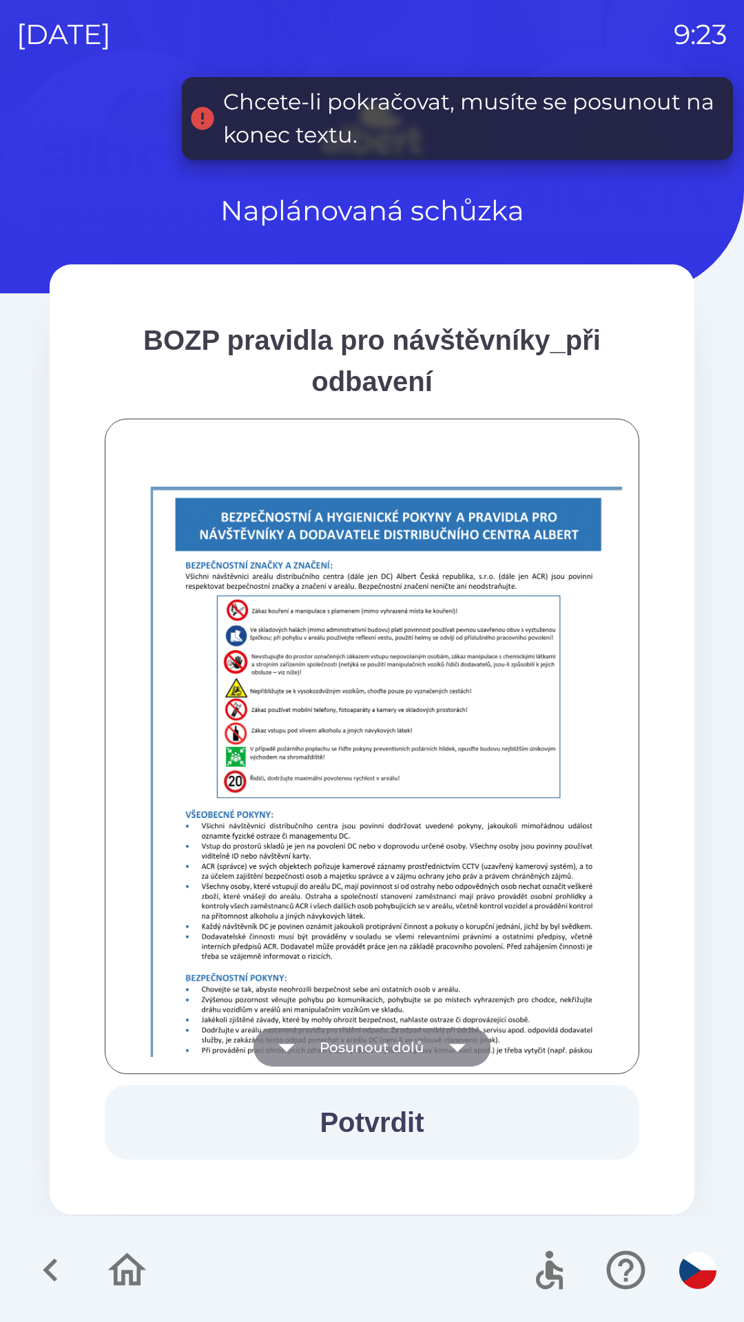
click at [450, 1051] on icon "button" at bounding box center [457, 1047] width 39 height 39
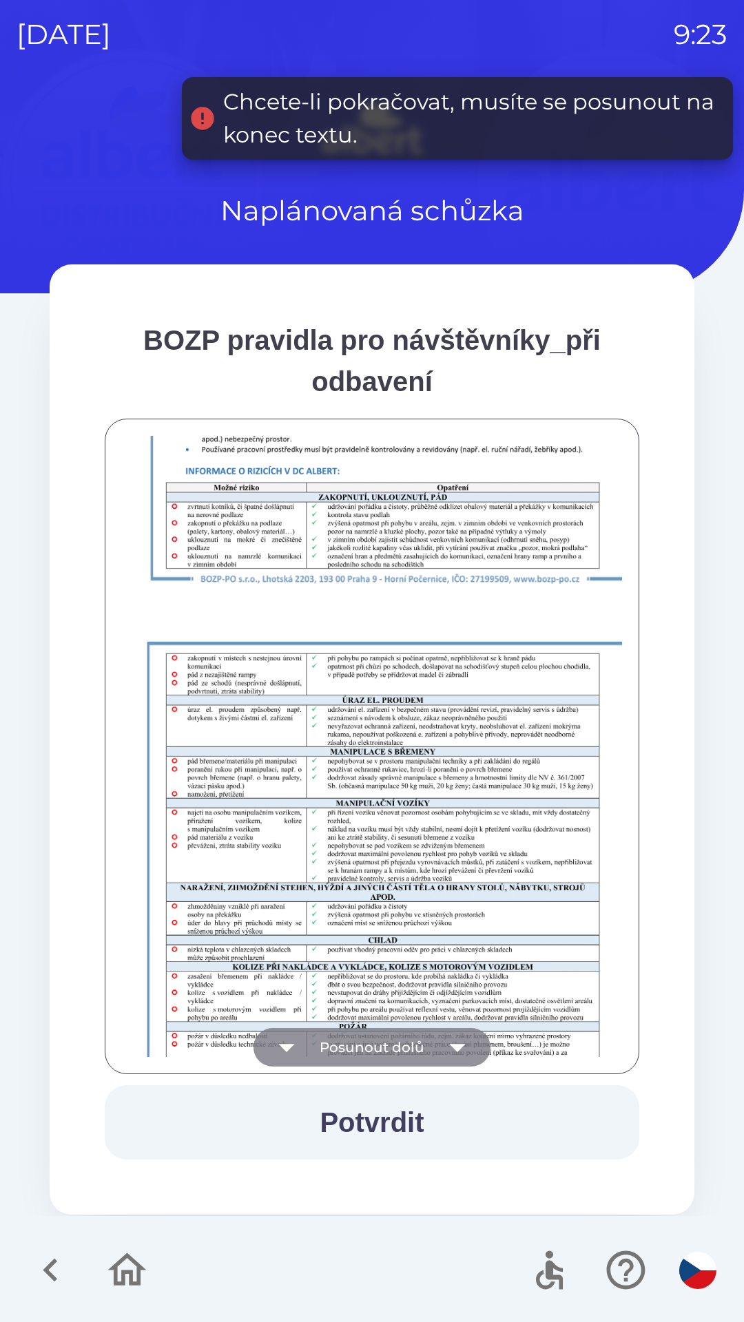
click at [449, 1041] on icon "button" at bounding box center [457, 1047] width 39 height 39
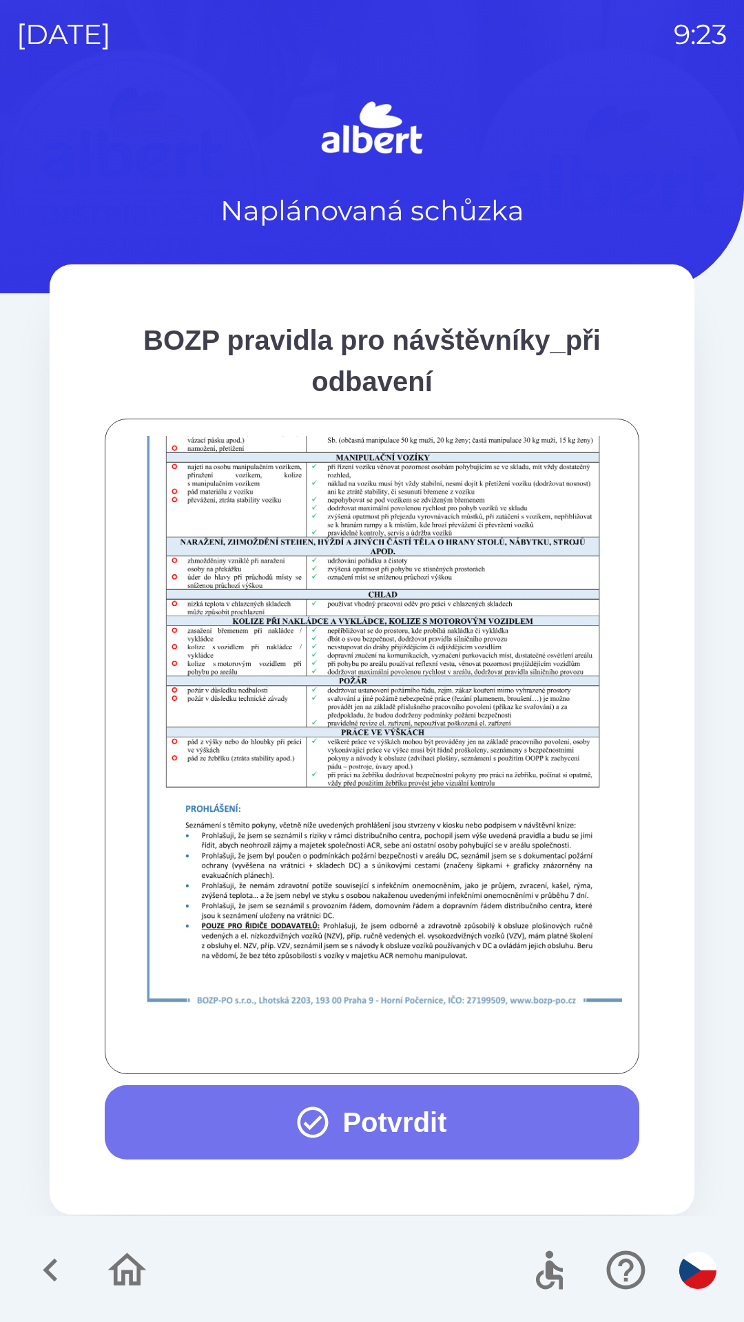
click at [365, 1125] on button "Potvrdit" at bounding box center [372, 1122] width 534 height 74
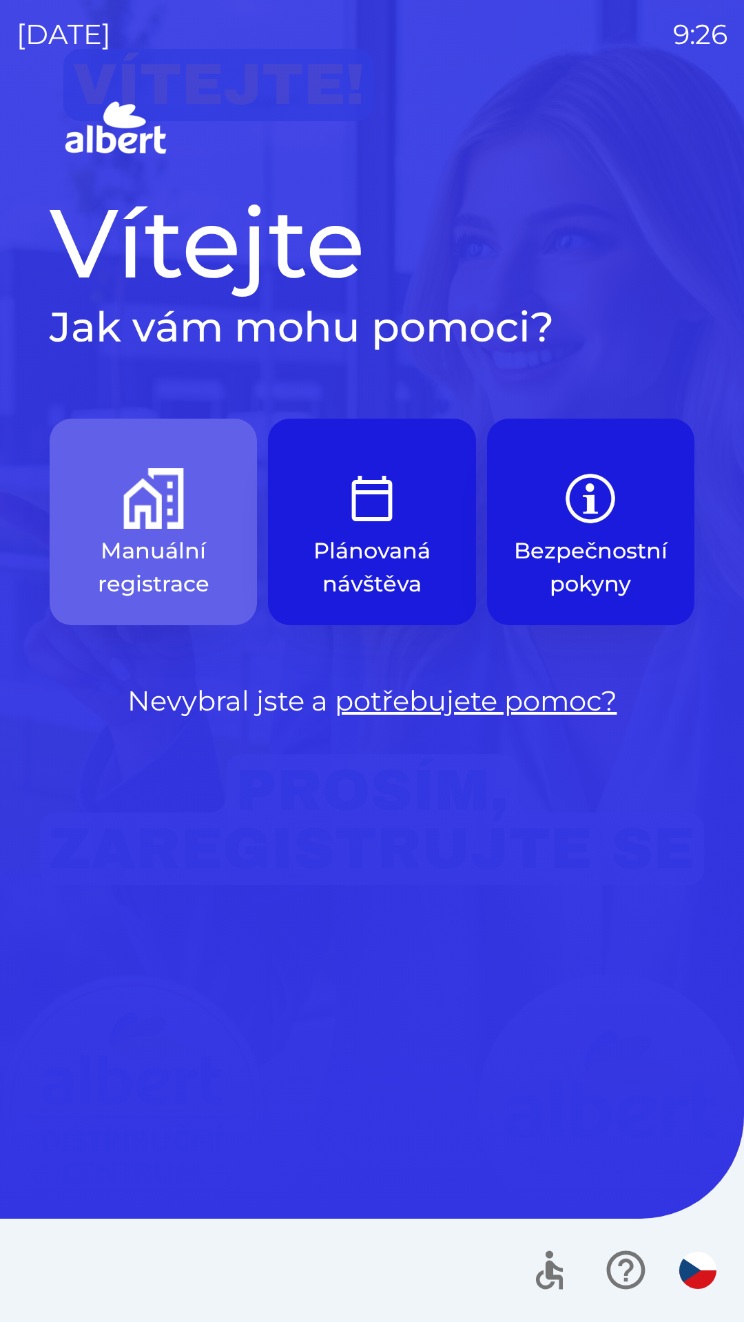
click at [139, 532] on button "Manuální registrace" at bounding box center [153, 522] width 207 height 207
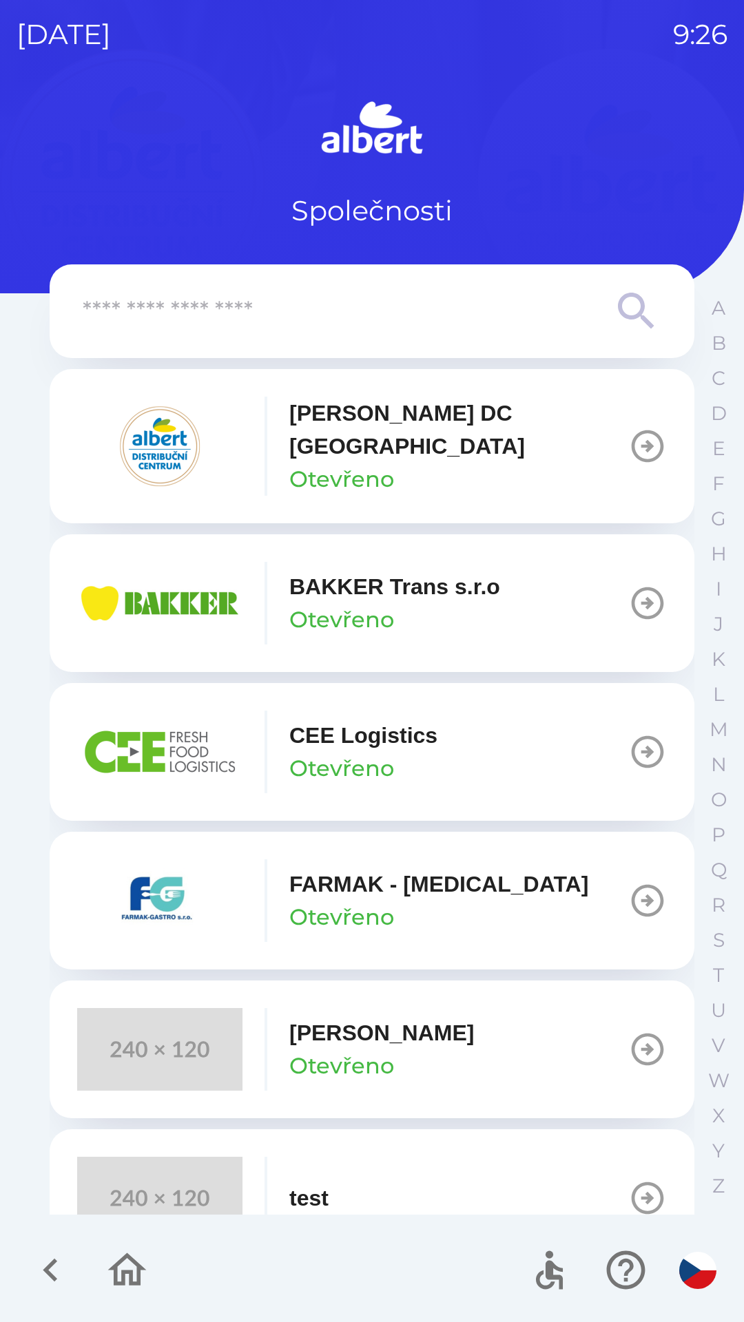
click at [355, 463] on p "Otevřeno" at bounding box center [341, 479] width 105 height 33
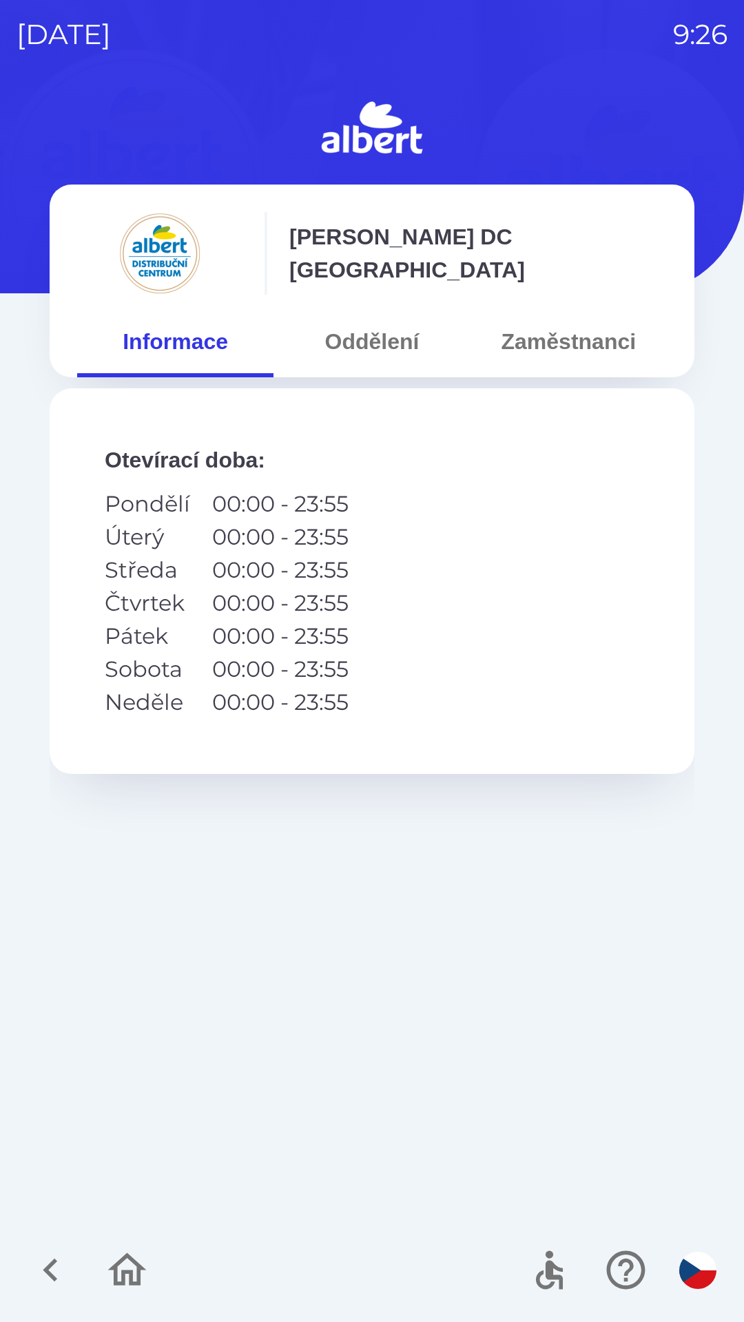
click at [529, 355] on button "Zaměstnanci" at bounding box center [568, 342] width 196 height 50
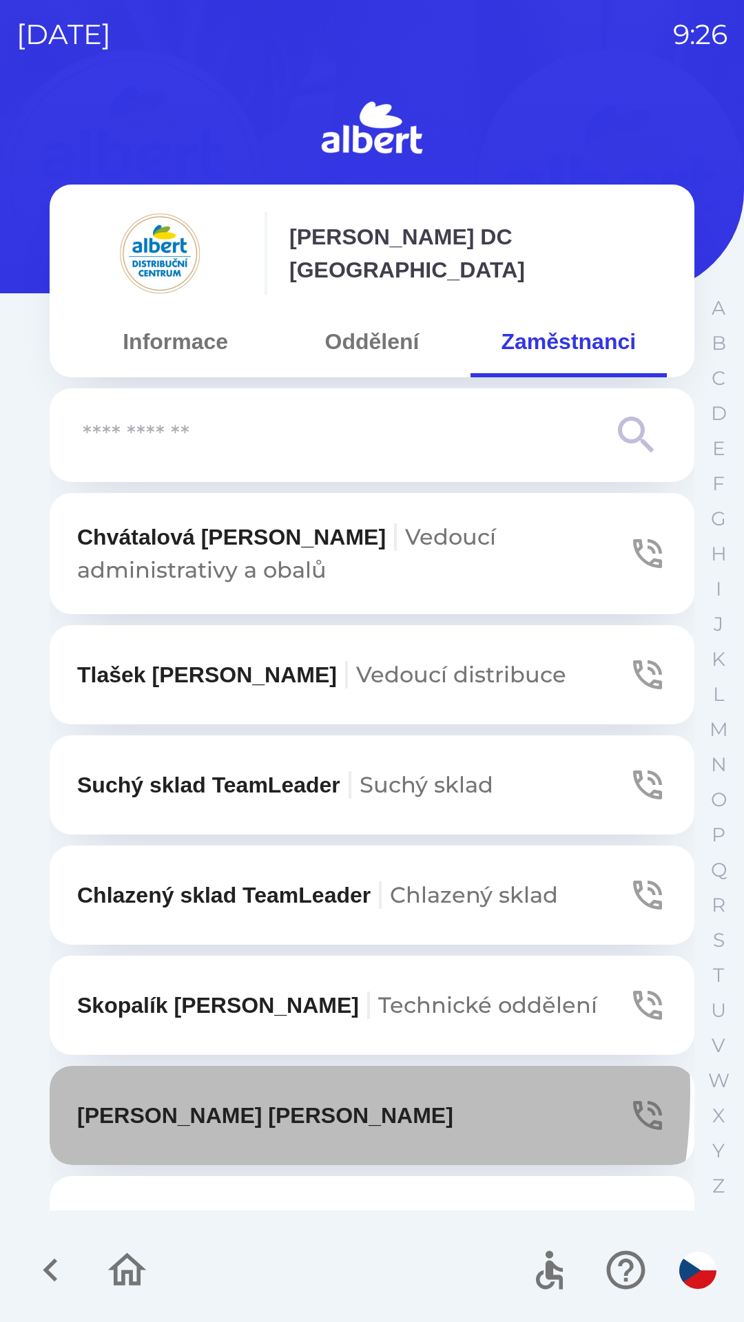
click at [196, 1093] on button "[PERSON_NAME]" at bounding box center [372, 1115] width 645 height 99
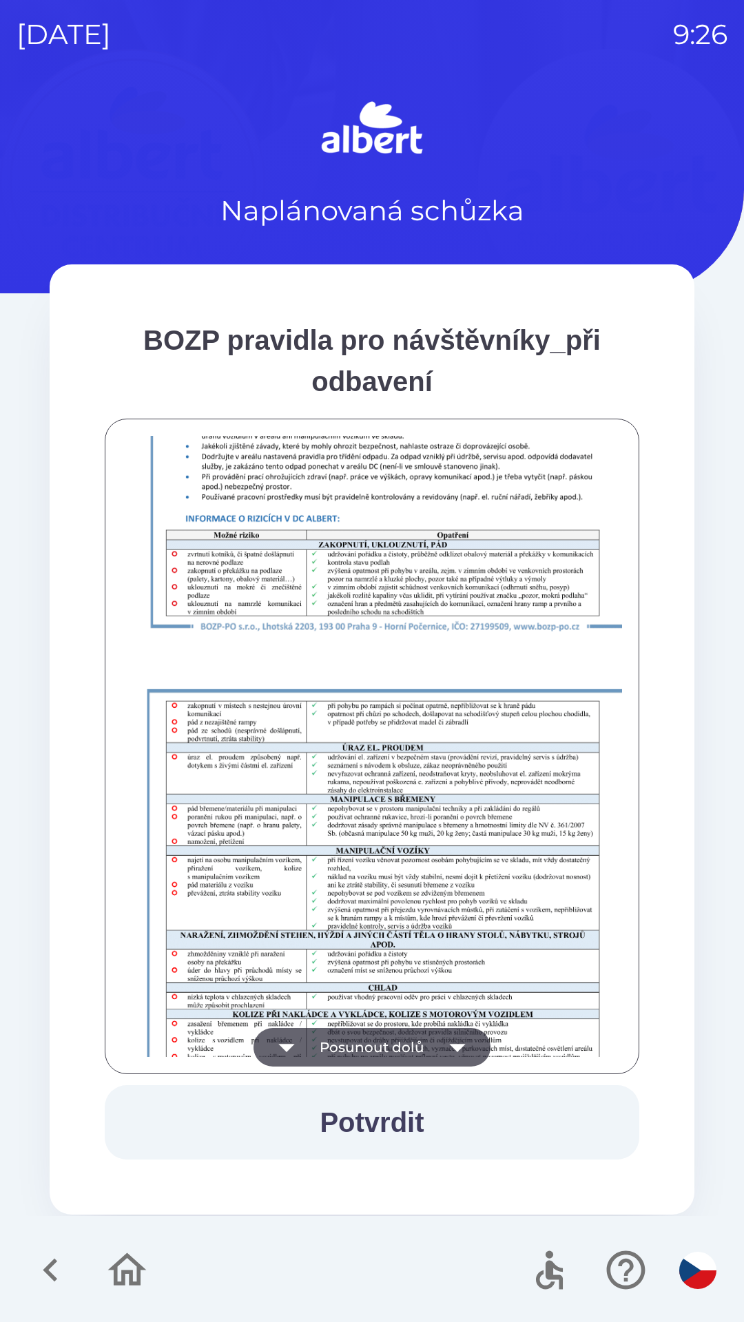
scroll to position [967, 0]
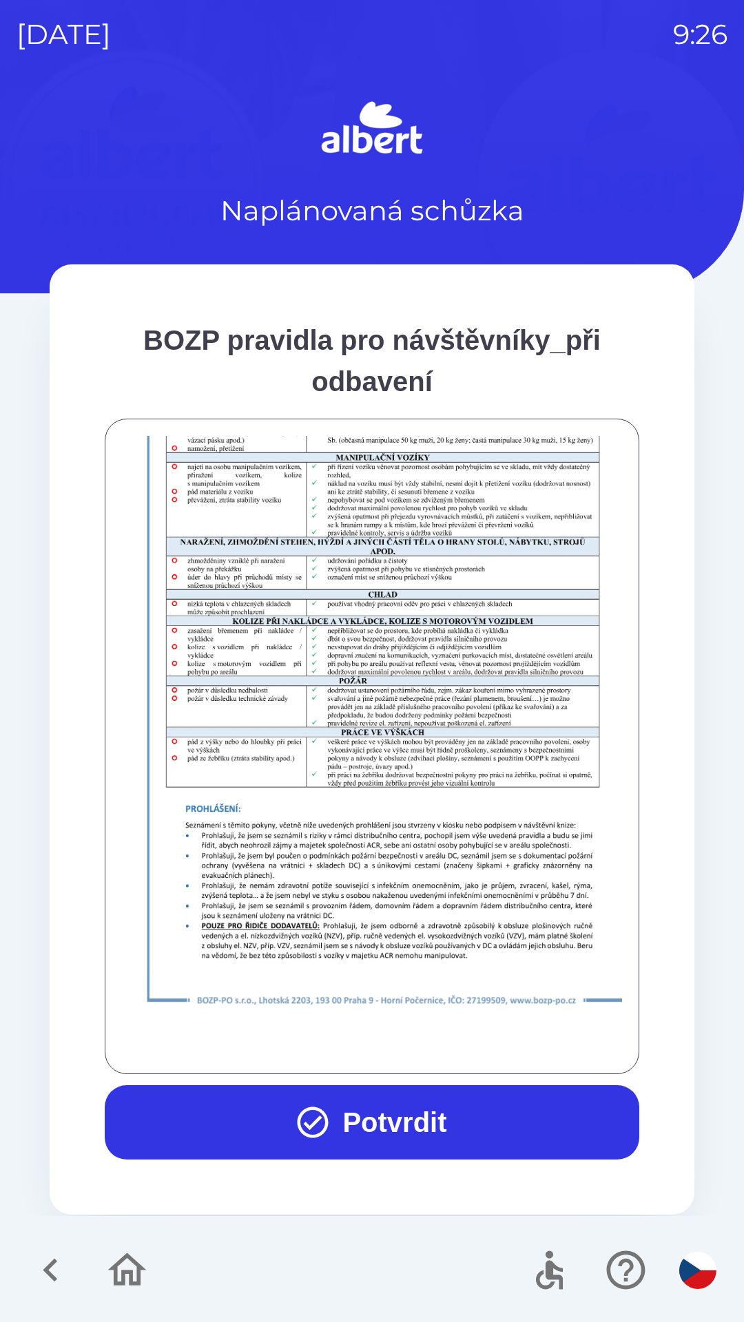
click at [358, 1122] on button "Potvrdit" at bounding box center [372, 1122] width 534 height 74
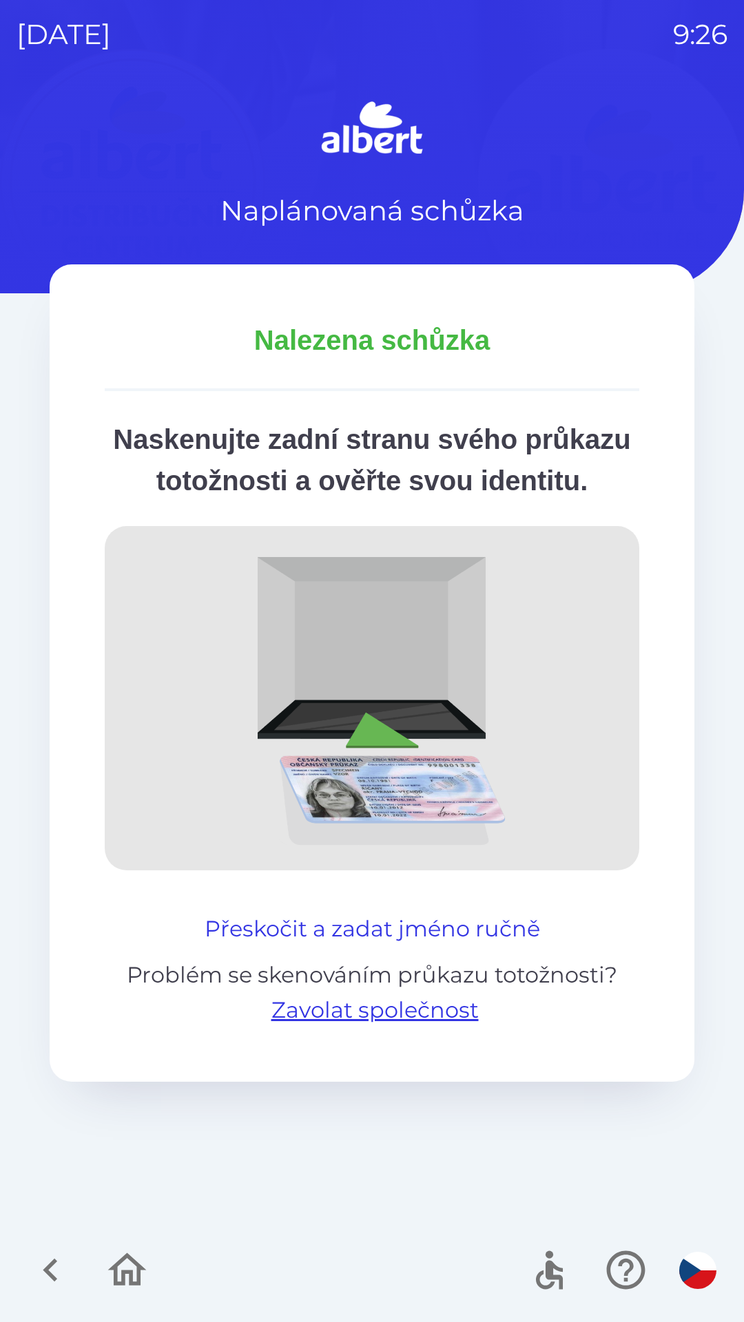
click at [391, 945] on button "Přeskočit a zadat jméno ručně" at bounding box center [372, 928] width 346 height 33
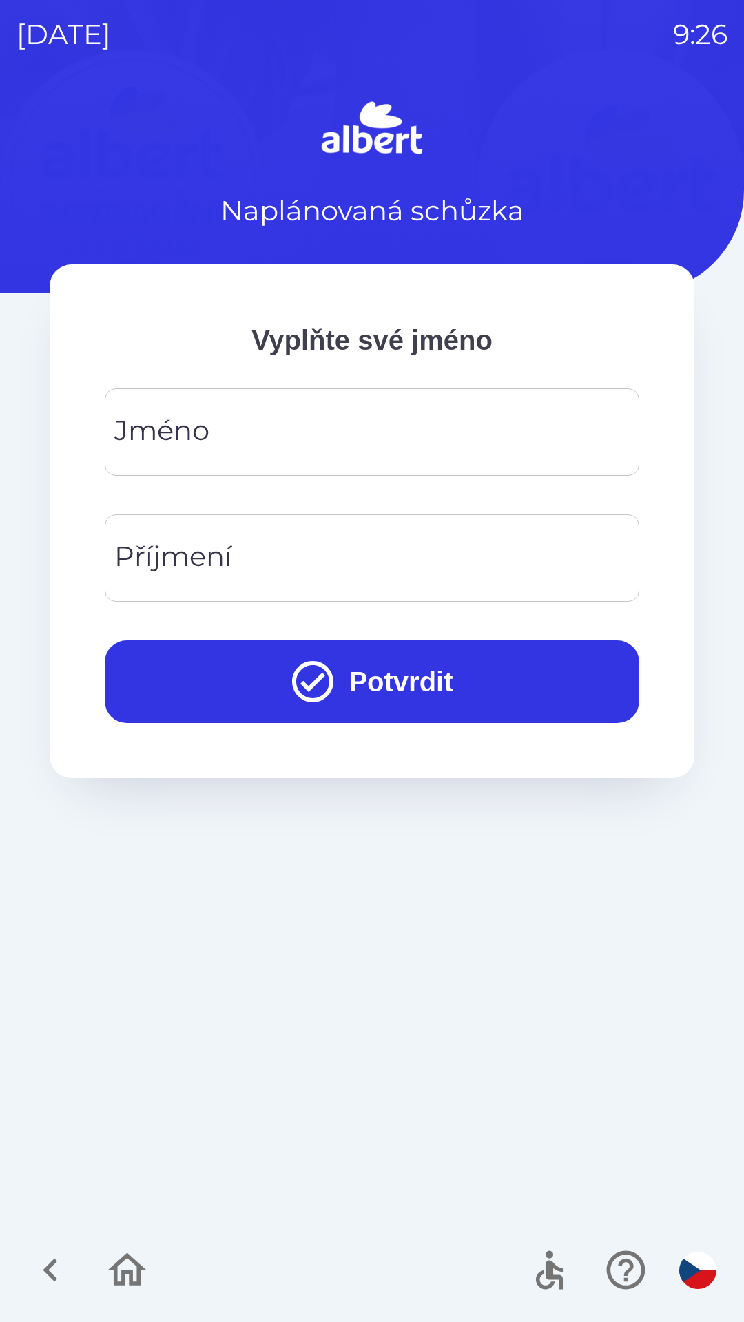
click at [288, 435] on input "Jméno" at bounding box center [371, 432] width 501 height 54
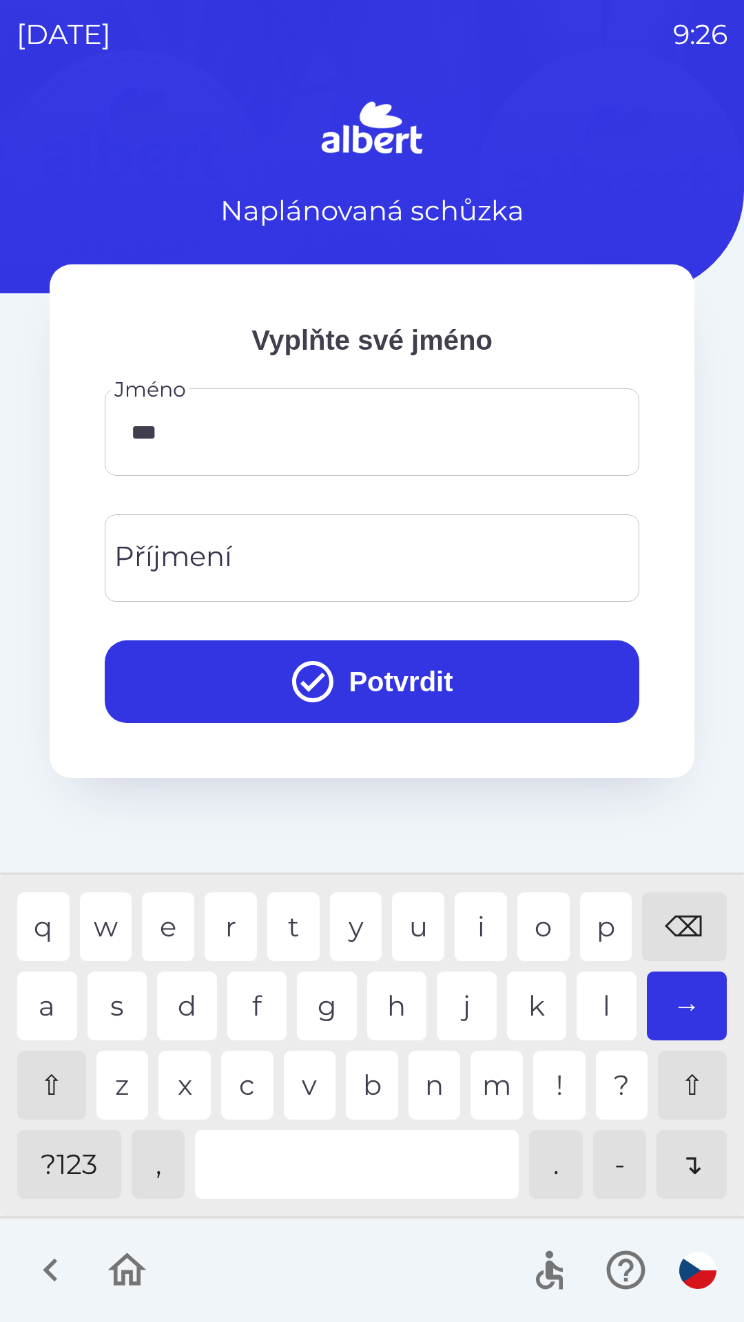
click at [220, 915] on div "r" at bounding box center [231, 926] width 52 height 69
click at [289, 927] on div "t" at bounding box center [293, 926] width 52 height 69
type input "******"
click at [351, 546] on input "Příjmení" at bounding box center [371, 558] width 501 height 54
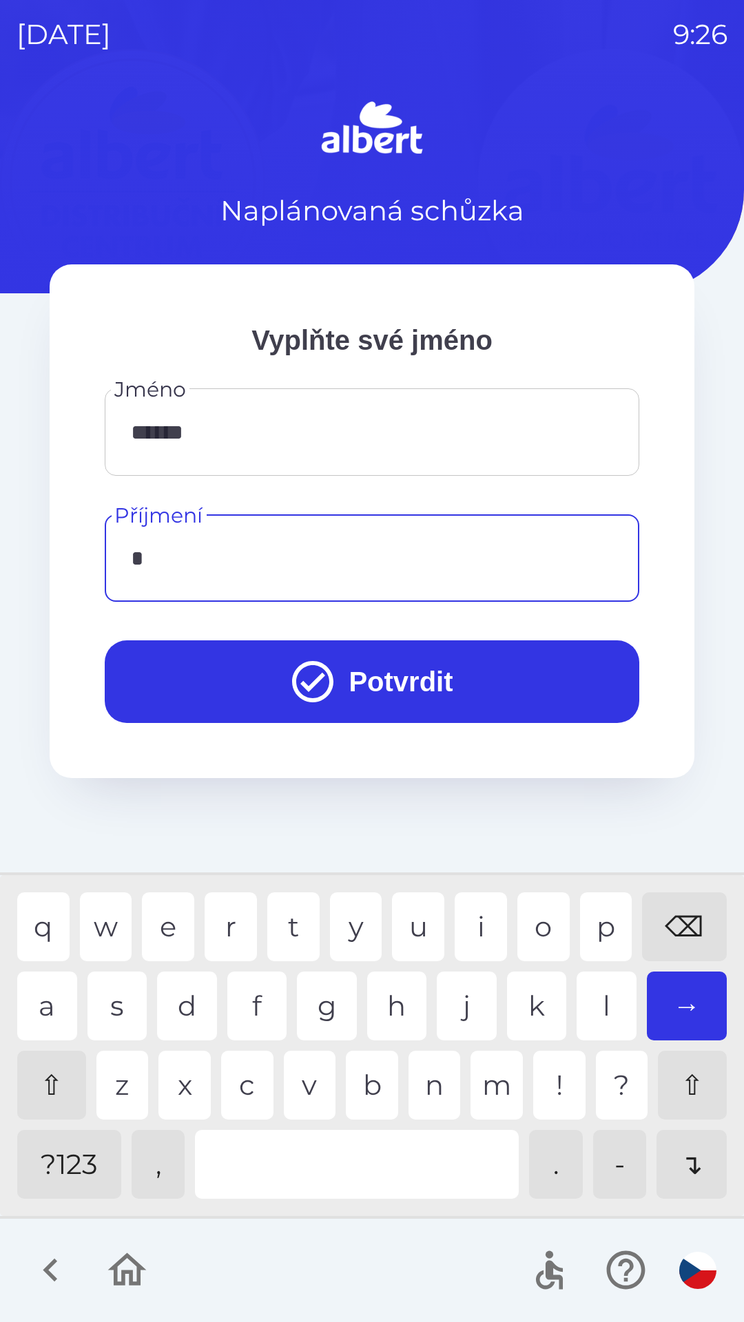
click at [400, 1007] on div "h" at bounding box center [397, 1006] width 60 height 69
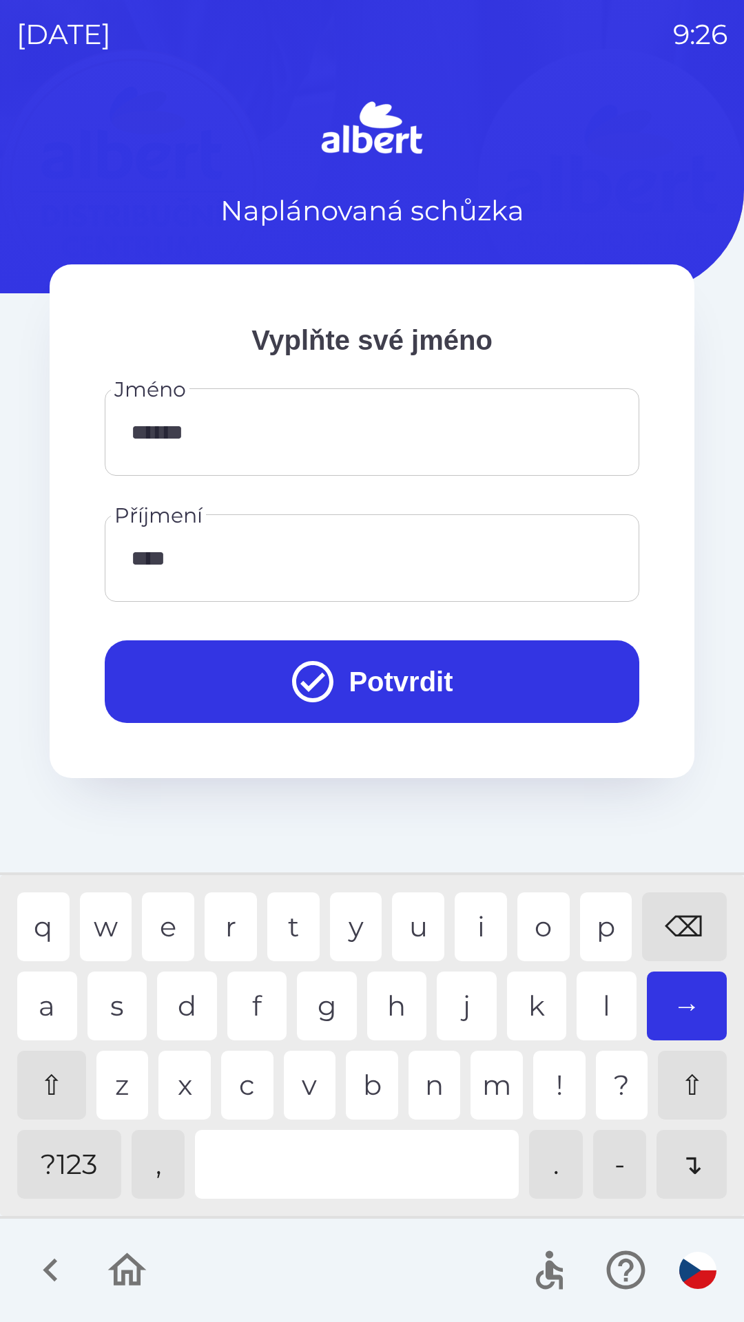
click at [373, 1073] on div "b" at bounding box center [372, 1085] width 52 height 69
type input "*****"
click at [350, 915] on div "y" at bounding box center [356, 926] width 52 height 69
click at [409, 679] on button "Potvrdit" at bounding box center [372, 681] width 534 height 83
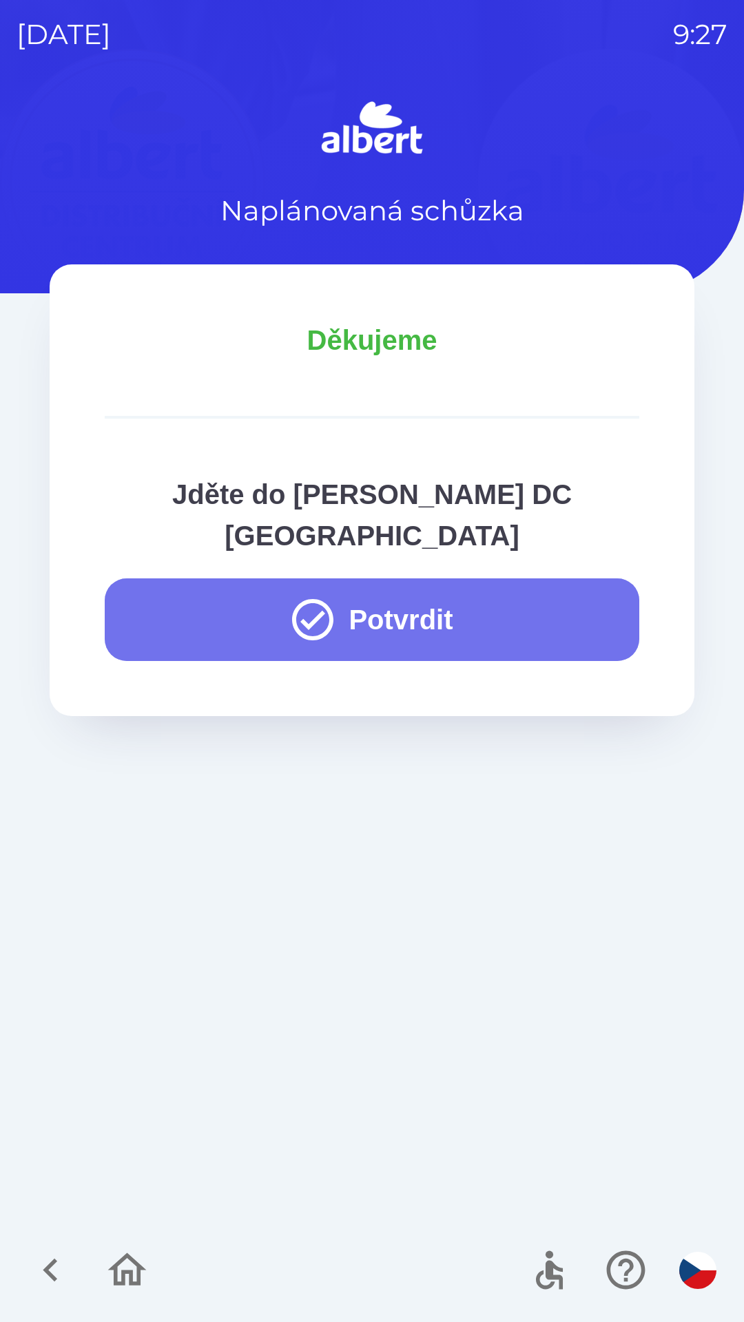
click at [419, 578] on button "Potvrdit" at bounding box center [372, 619] width 534 height 83
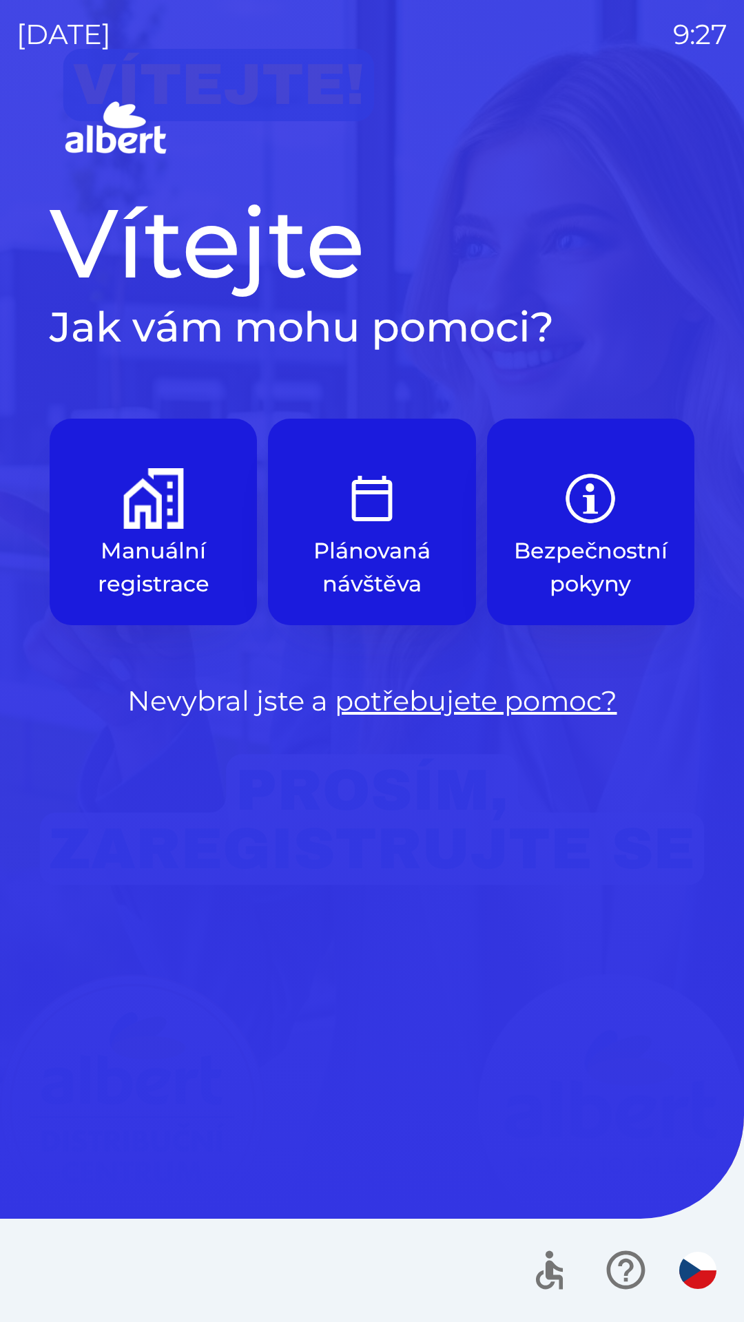
click at [194, 519] on button "Manuální registrace" at bounding box center [153, 522] width 207 height 207
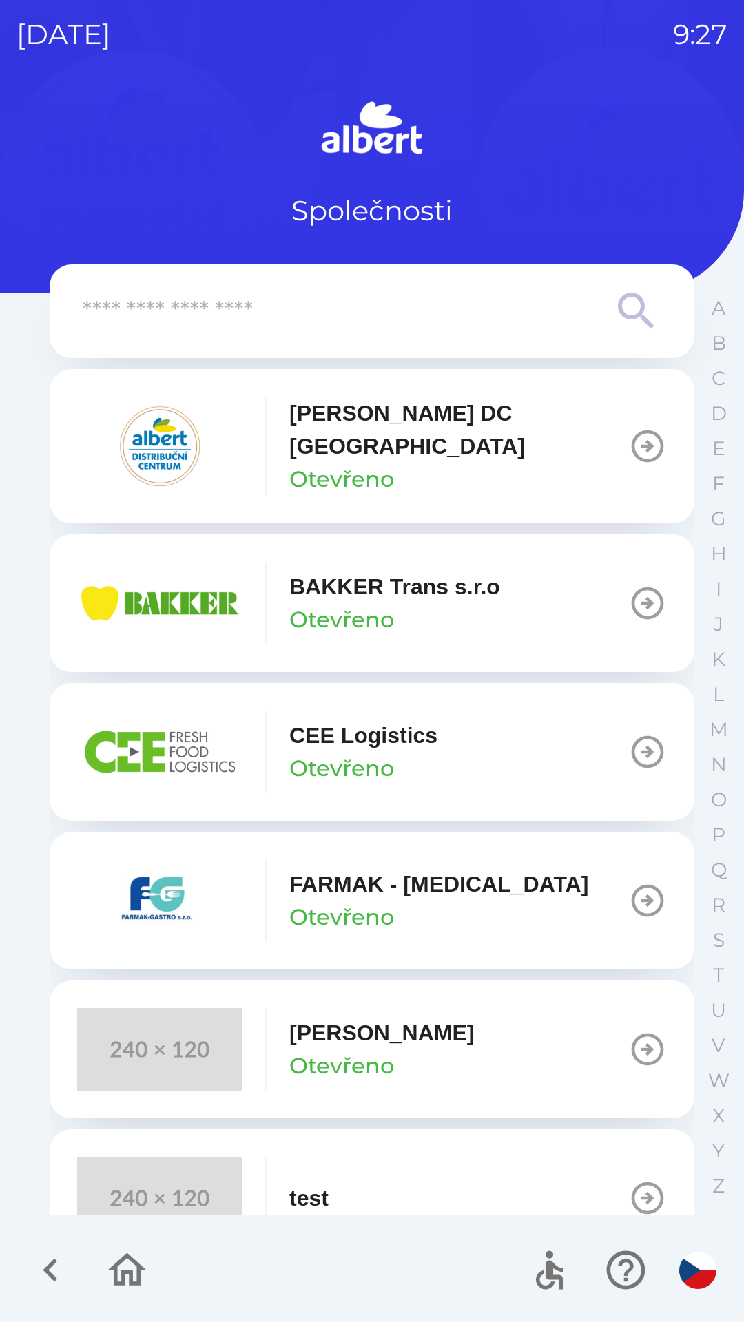
click at [358, 463] on p "Otevřeno" at bounding box center [341, 479] width 105 height 33
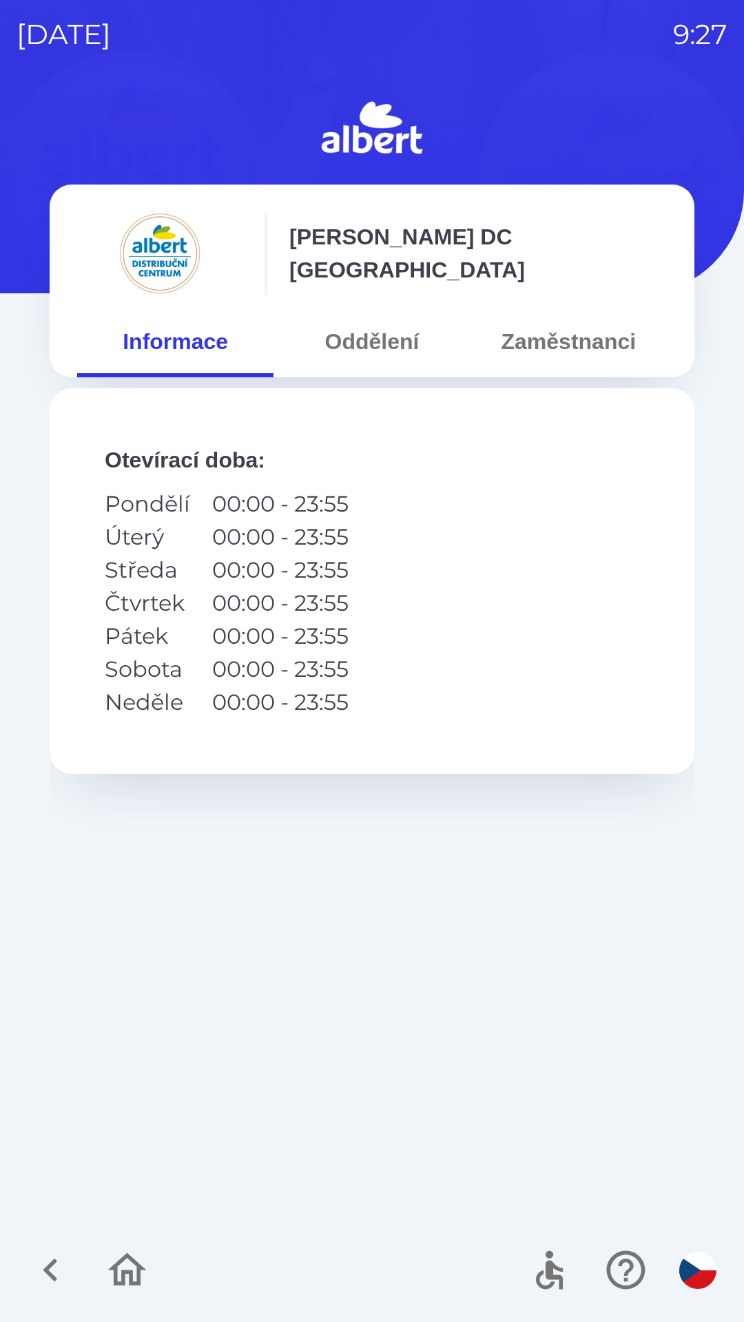
click at [557, 346] on button "Zaměstnanci" at bounding box center [568, 342] width 196 height 50
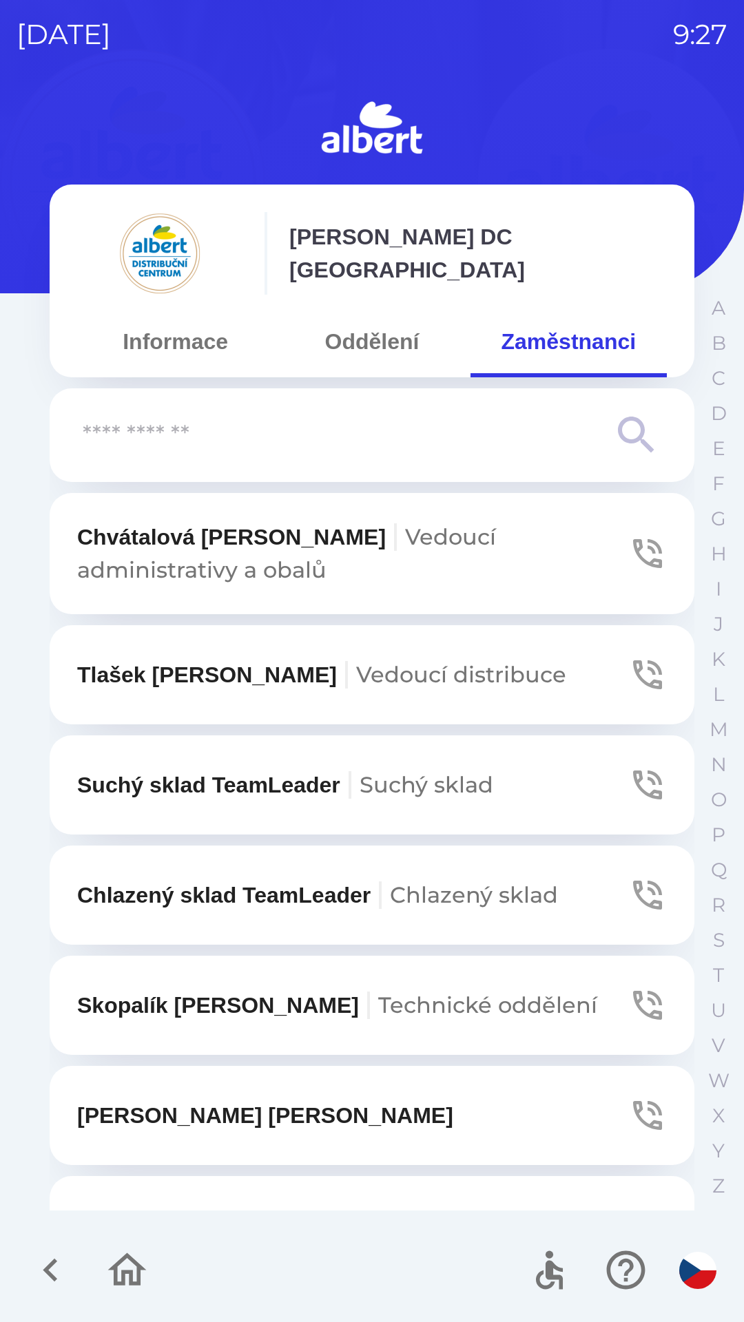
click at [310, 1107] on button "[PERSON_NAME]" at bounding box center [372, 1115] width 645 height 99
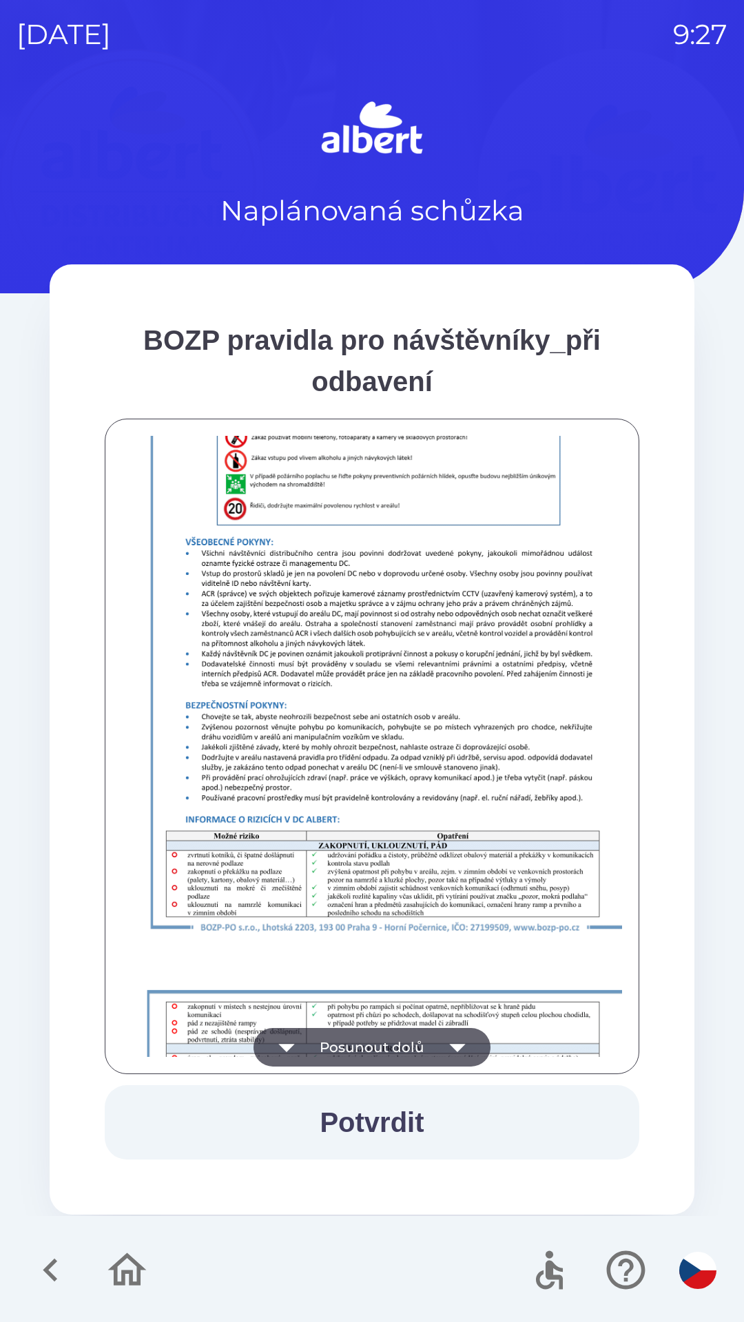
scroll to position [967, 0]
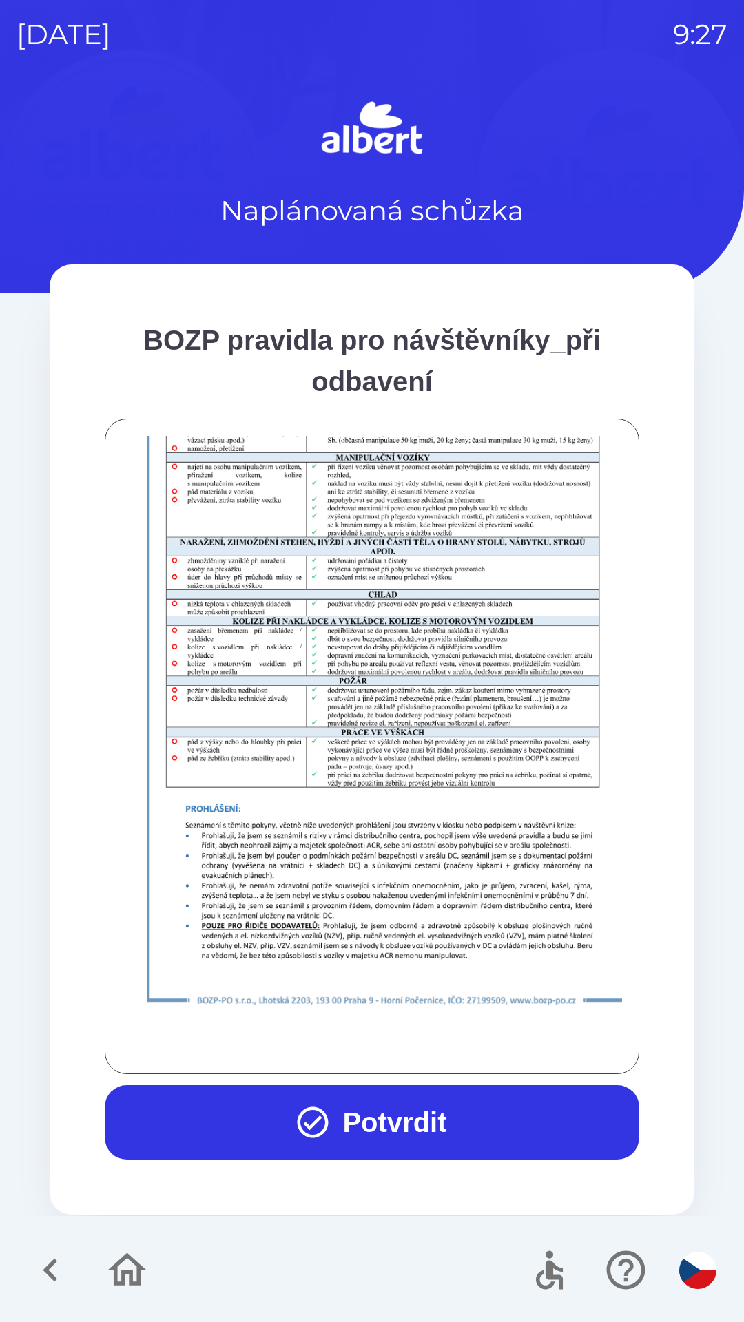
click at [395, 1121] on button "Potvrdit" at bounding box center [372, 1122] width 534 height 74
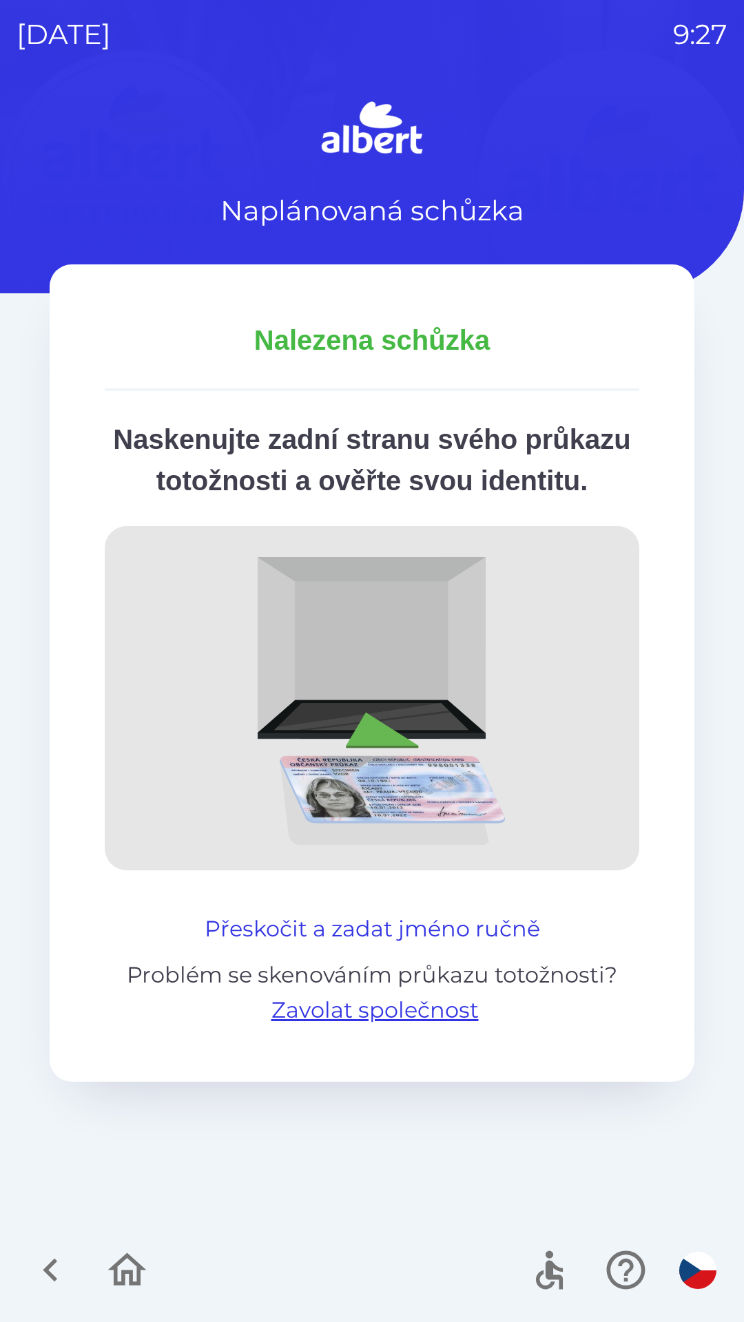
click at [375, 945] on button "Přeskočit a zadat jméno ručně" at bounding box center [372, 928] width 346 height 33
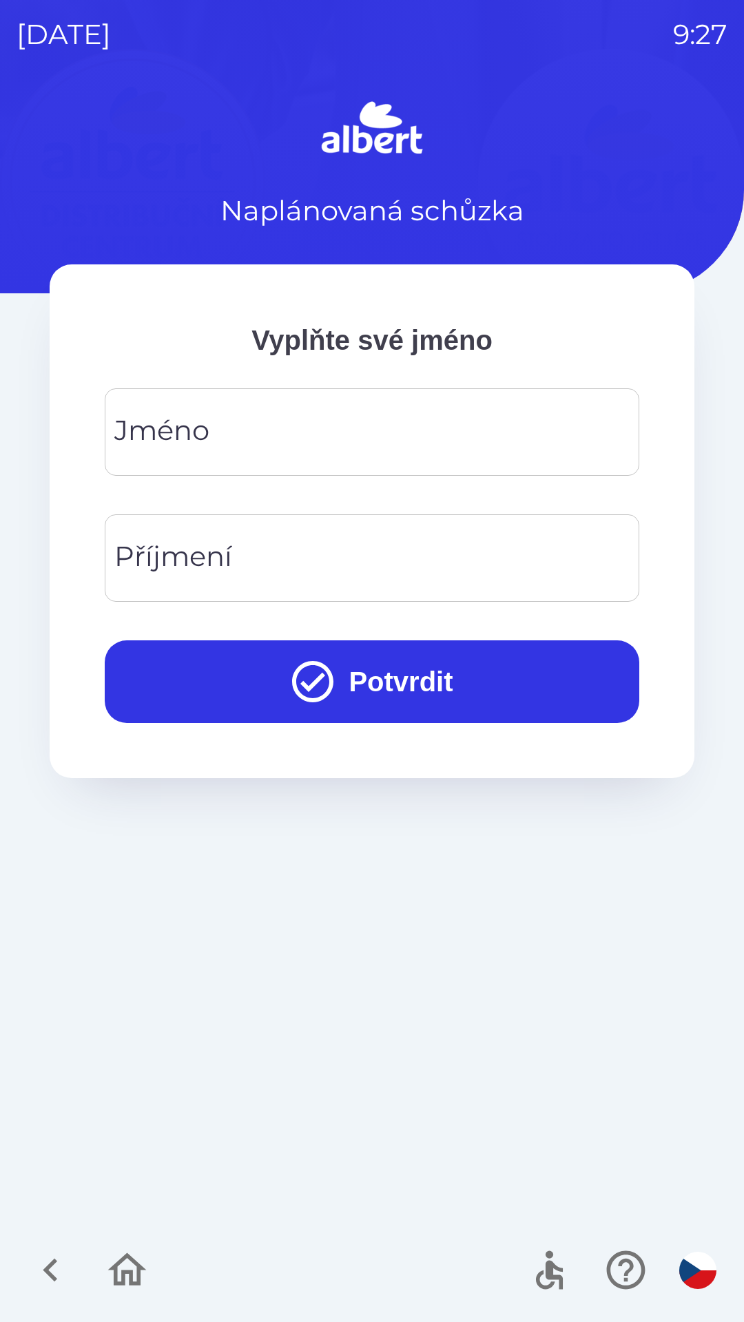
click at [289, 448] on input "Jméno" at bounding box center [371, 432] width 501 height 54
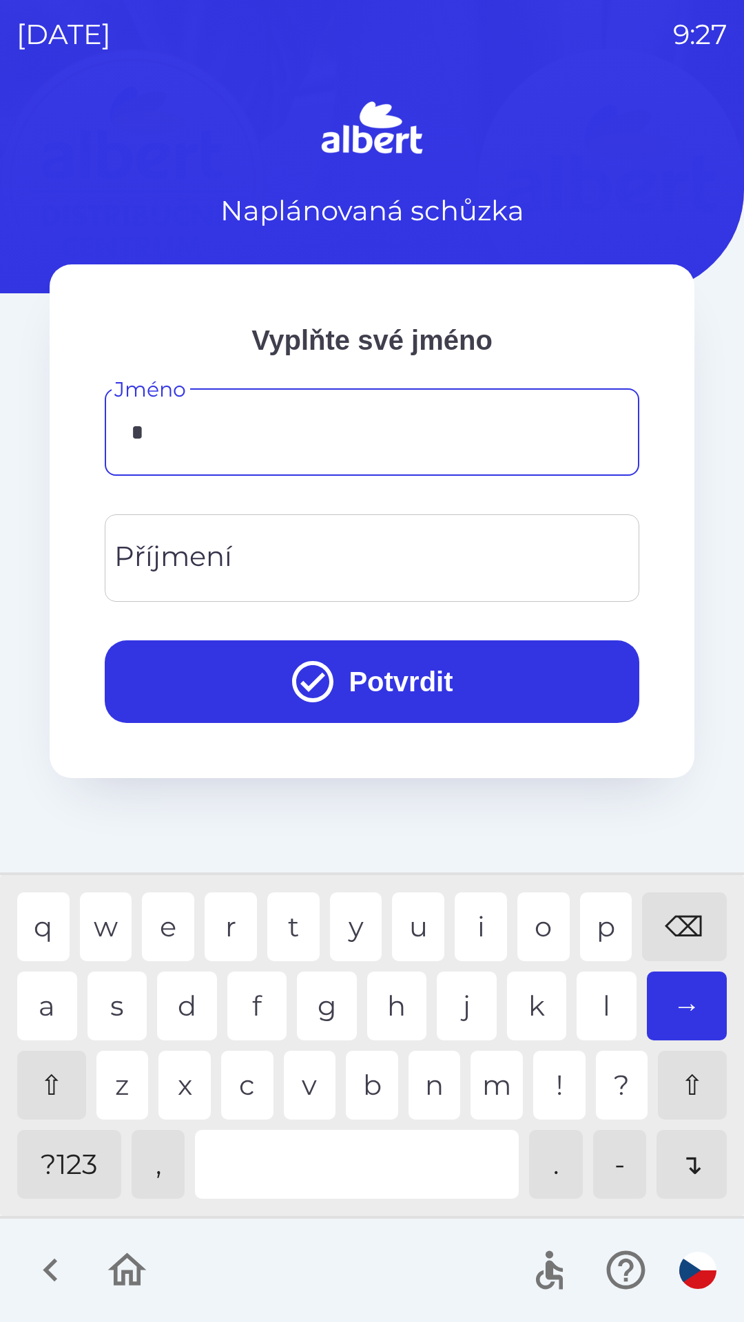
click at [474, 1093] on div "m" at bounding box center [496, 1085] width 52 height 69
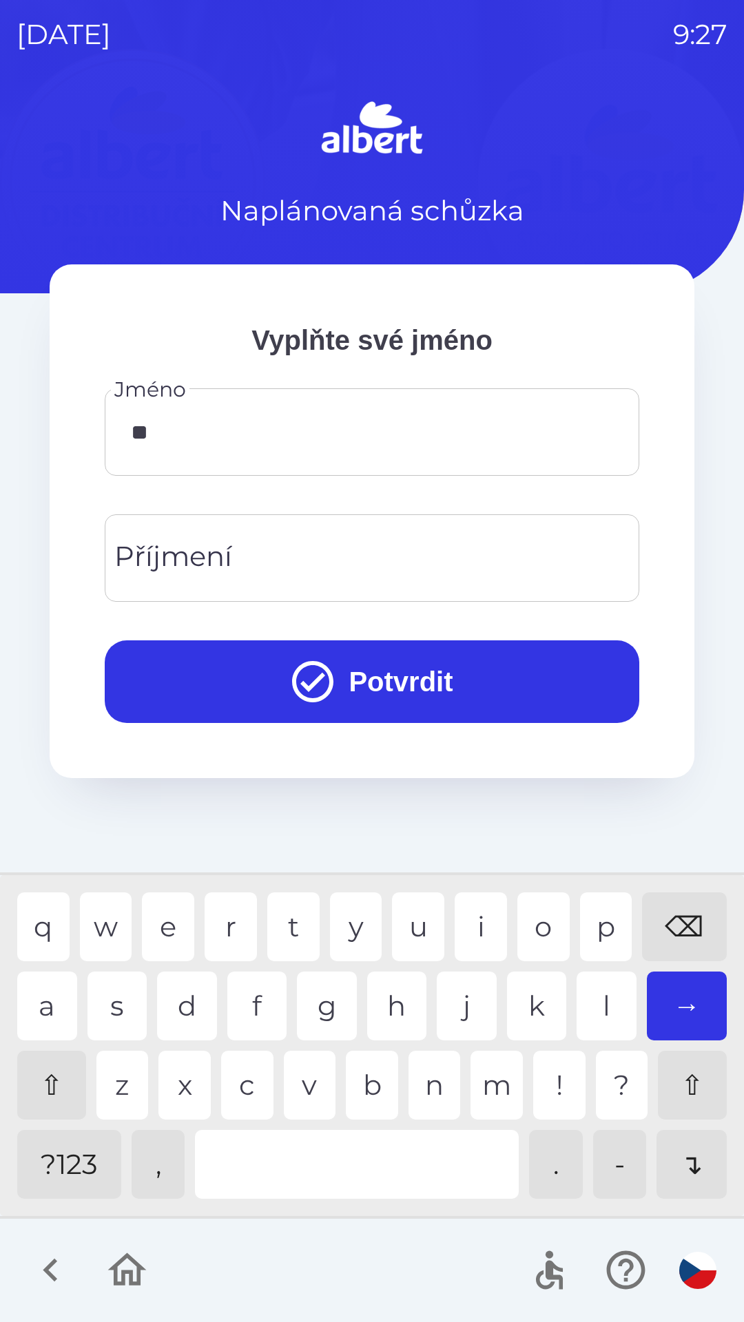
click at [51, 987] on div "a" at bounding box center [47, 1006] width 60 height 69
click at [165, 923] on div "e" at bounding box center [168, 926] width 52 height 69
type input "*****"
click at [530, 1007] on div "k" at bounding box center [537, 1006] width 60 height 69
click at [388, 544] on input "Příjmení" at bounding box center [371, 558] width 501 height 54
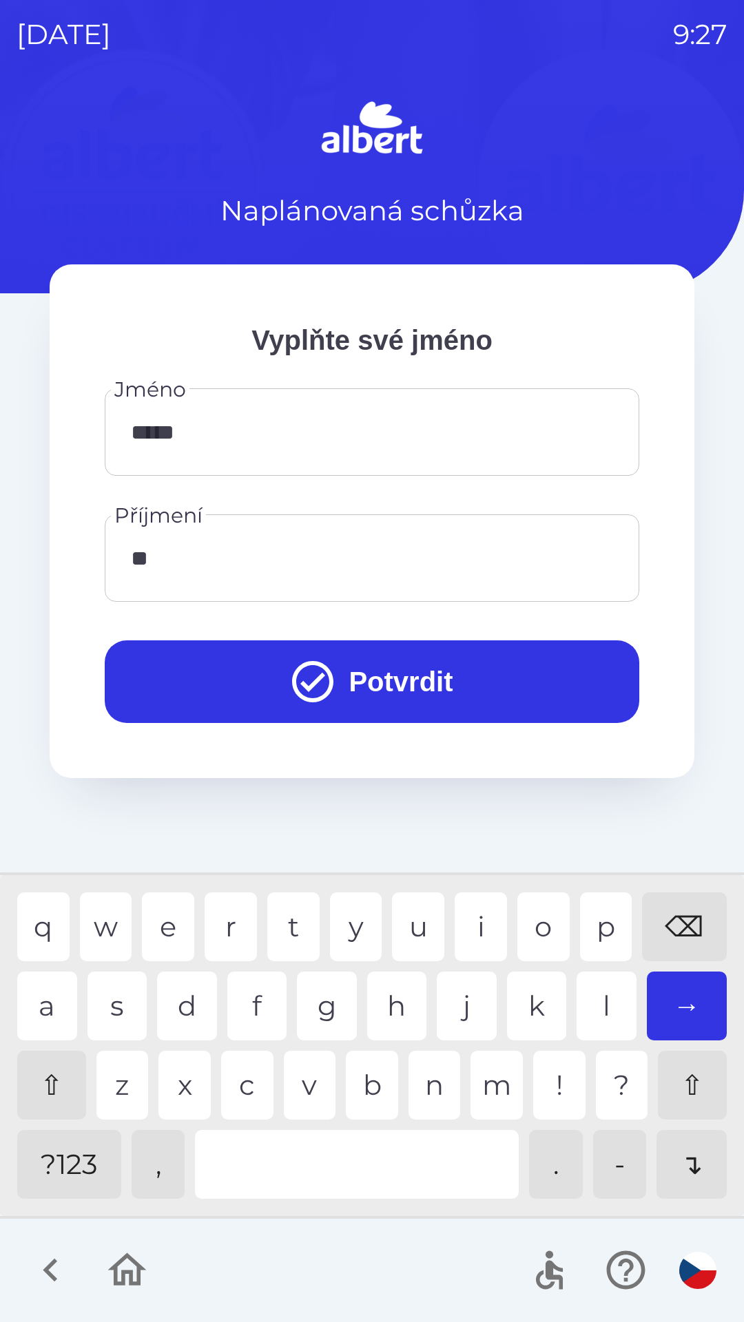
click at [534, 925] on div "o" at bounding box center [543, 926] width 52 height 69
type input "*****"
click at [428, 1083] on div "n" at bounding box center [434, 1085] width 52 height 69
click at [359, 692] on button "Potvrdit" at bounding box center [372, 681] width 534 height 83
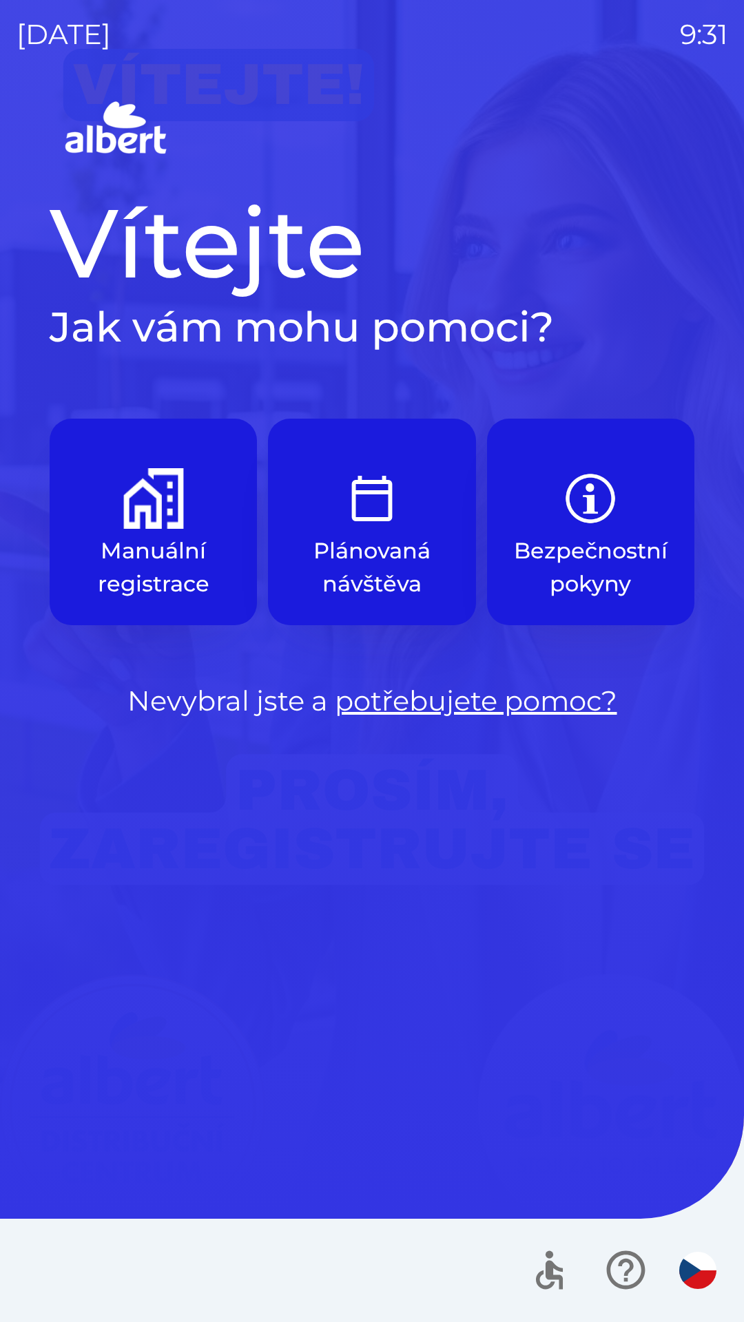
click at [696, 1274] on img "button" at bounding box center [697, 1270] width 37 height 37
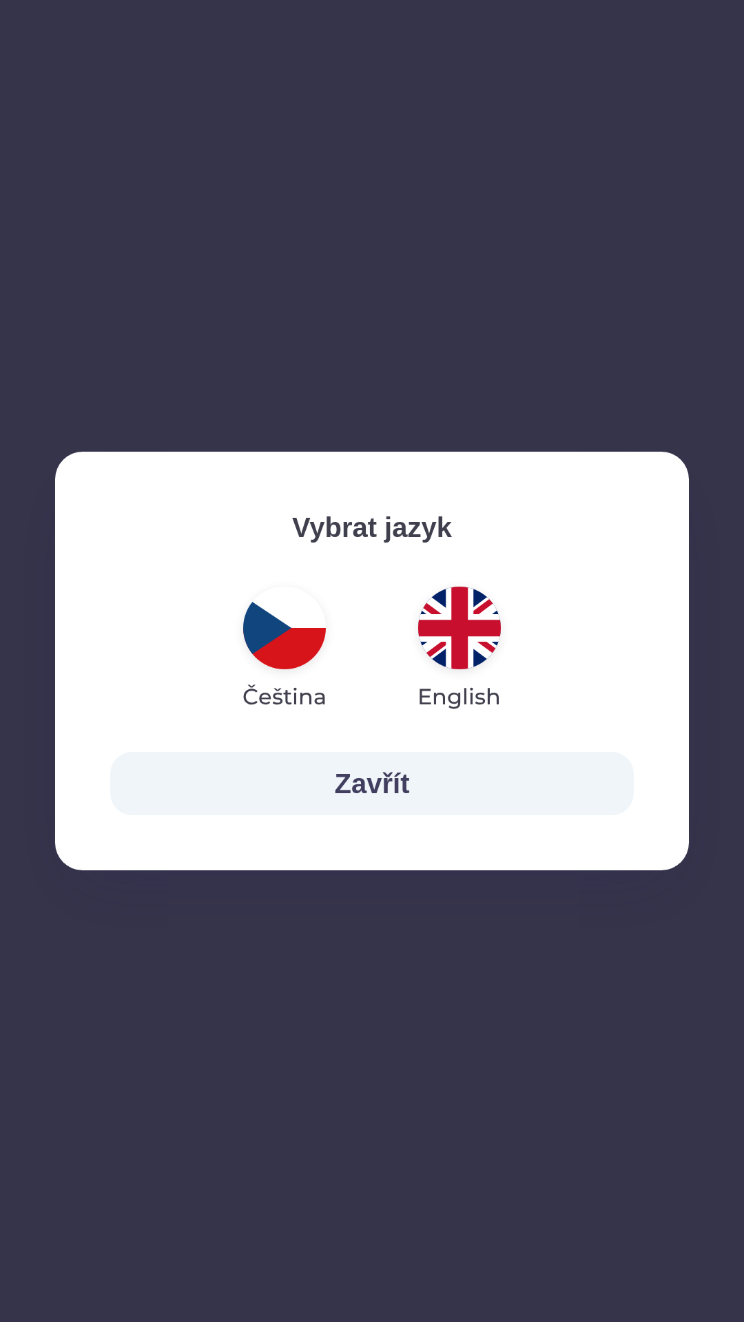
click at [408, 773] on button "Zavřít" at bounding box center [371, 783] width 523 height 63
